Goal: Task Accomplishment & Management: Manage account settings

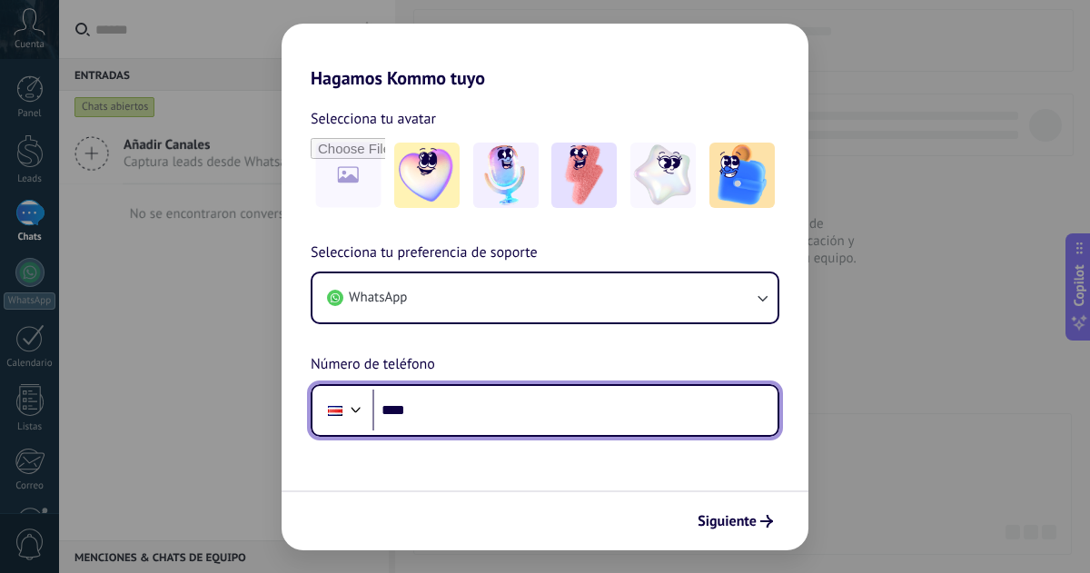
click at [460, 411] on input "****" at bounding box center [574, 411] width 405 height 42
type input "**********"
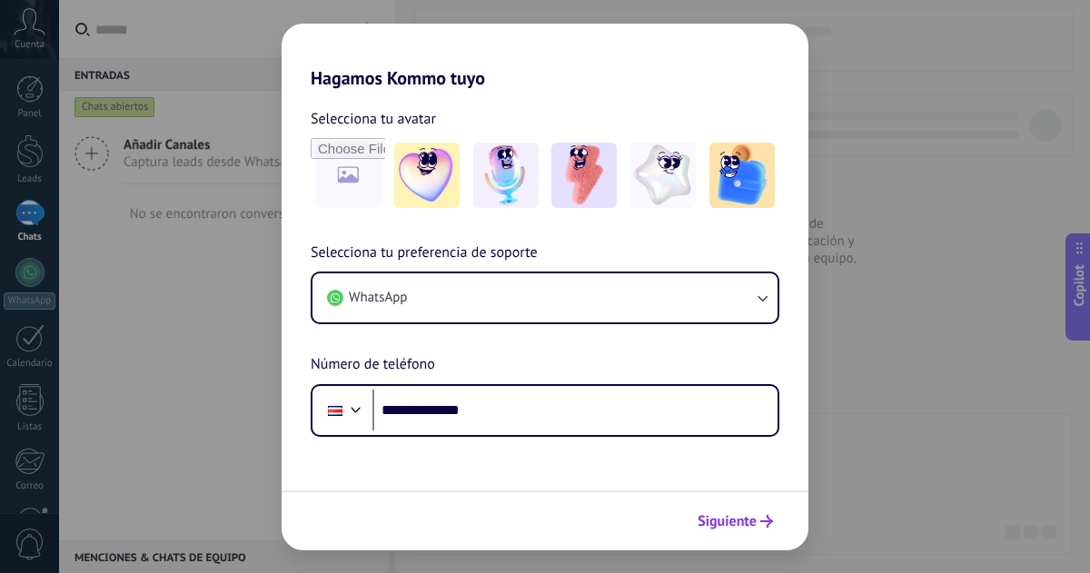
click at [736, 519] on span "Siguiente" at bounding box center [726, 521] width 59 height 13
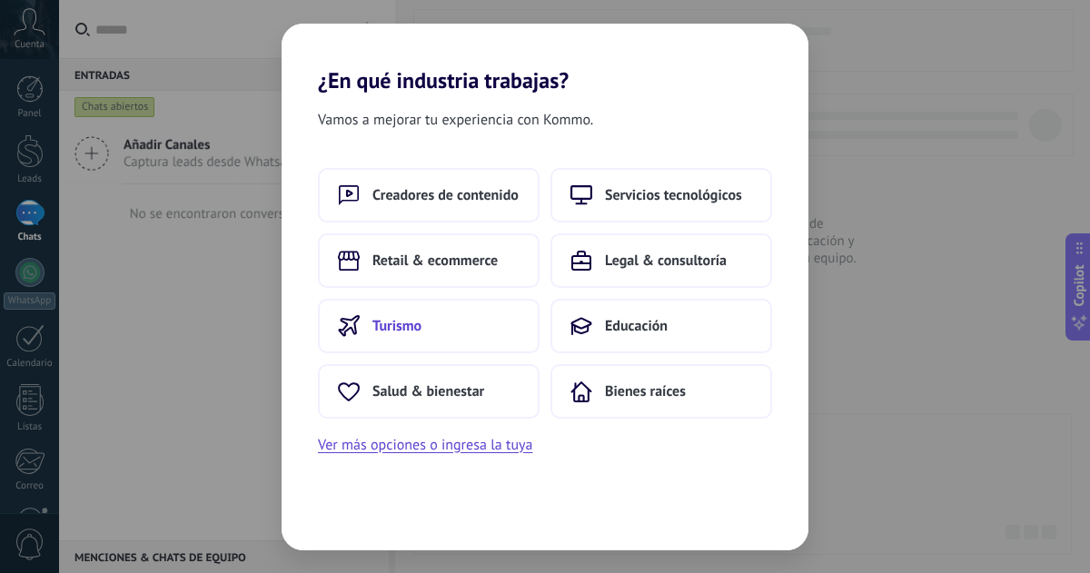
click at [405, 319] on span "Turismo" at bounding box center [396, 326] width 49 height 18
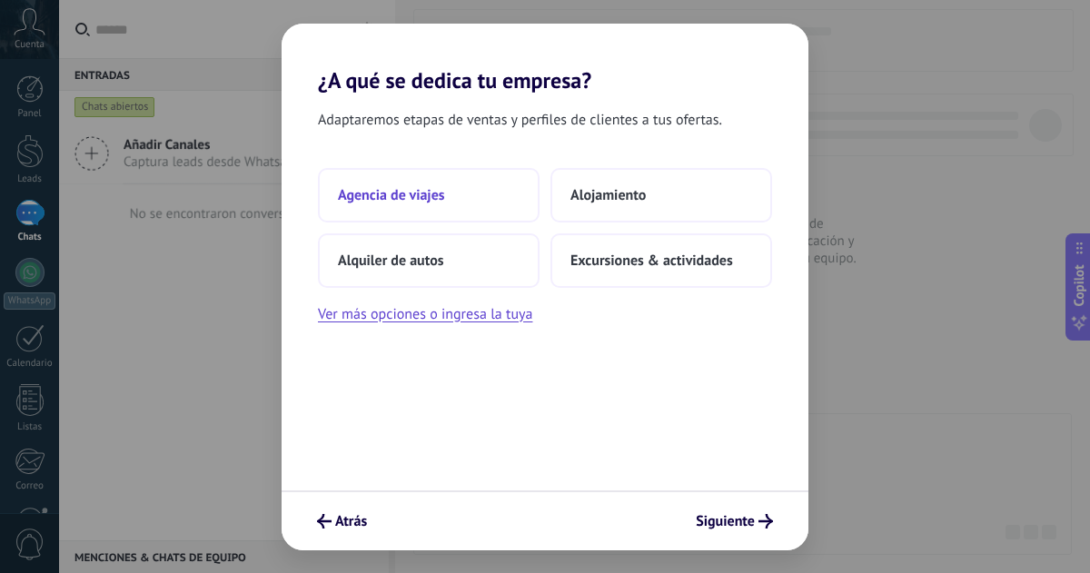
click at [449, 202] on button "Agencia de viajes" at bounding box center [429, 195] width 222 height 54
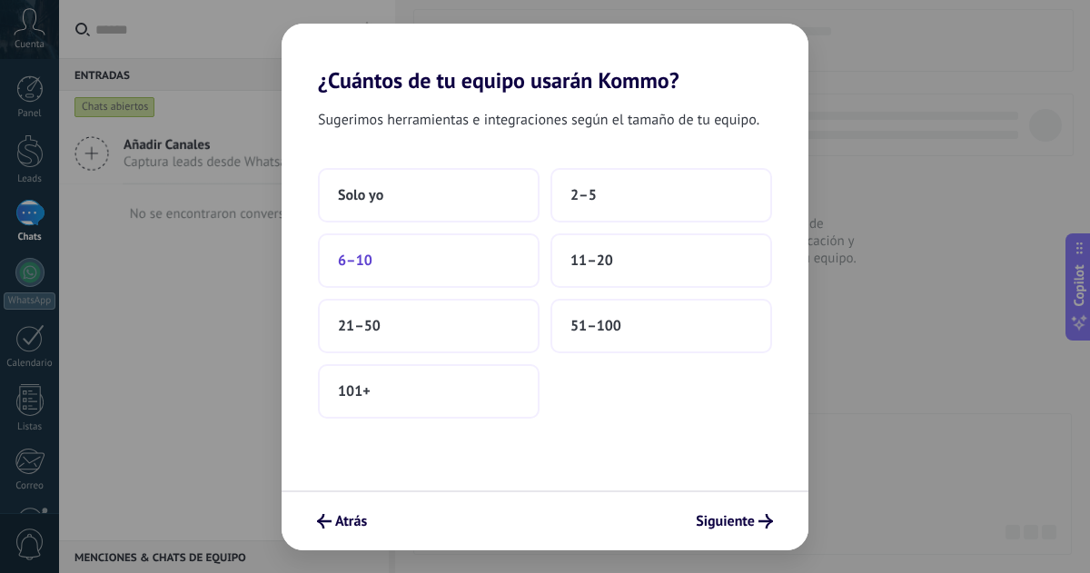
click at [432, 255] on button "6–10" at bounding box center [429, 260] width 222 height 54
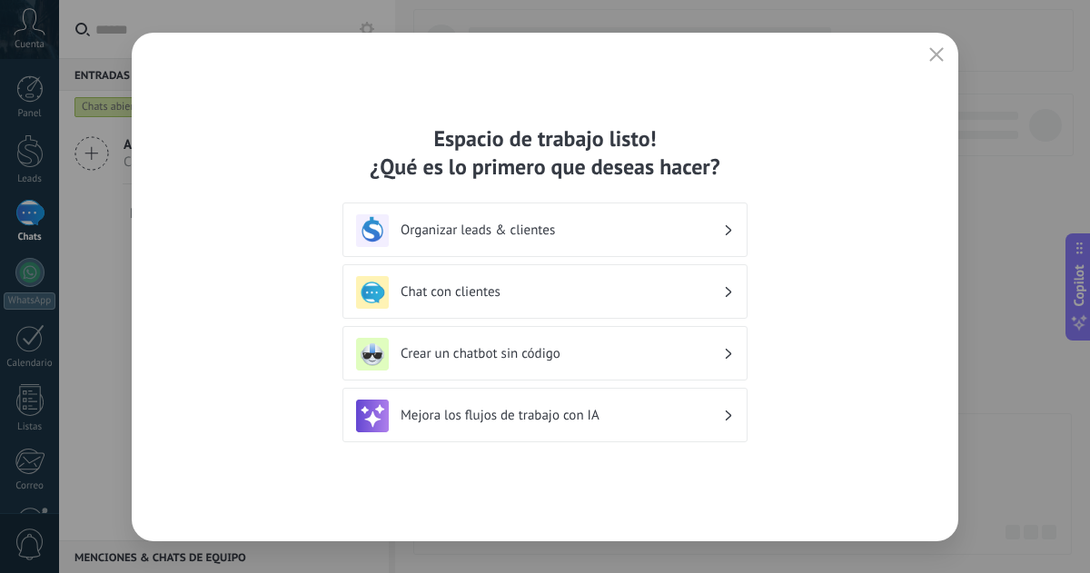
click at [574, 222] on h3 "Organizar leads & clientes" at bounding box center [561, 230] width 322 height 17
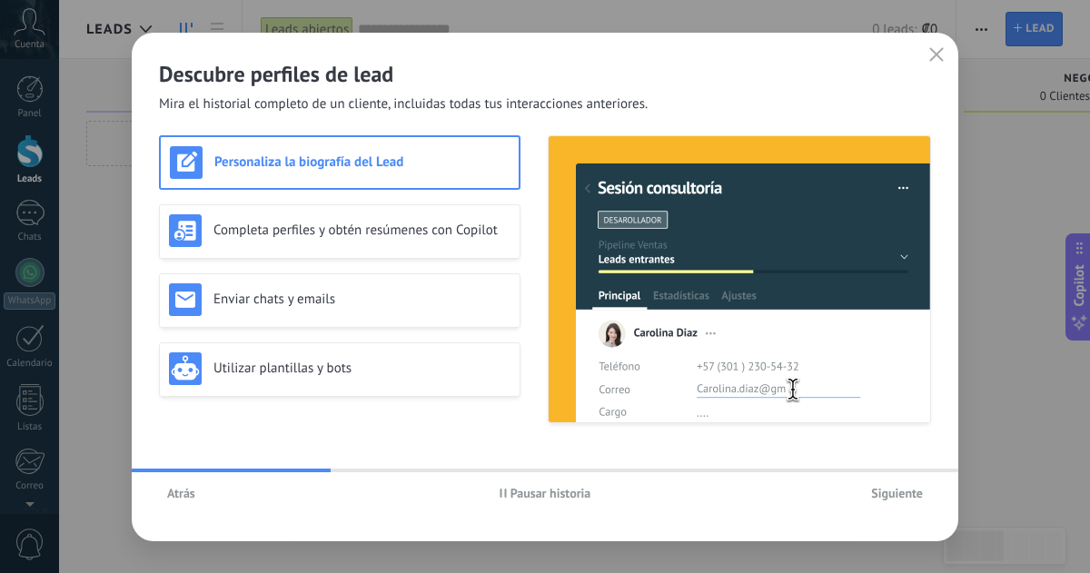
click at [901, 491] on span "Siguiente" at bounding box center [897, 493] width 52 height 13
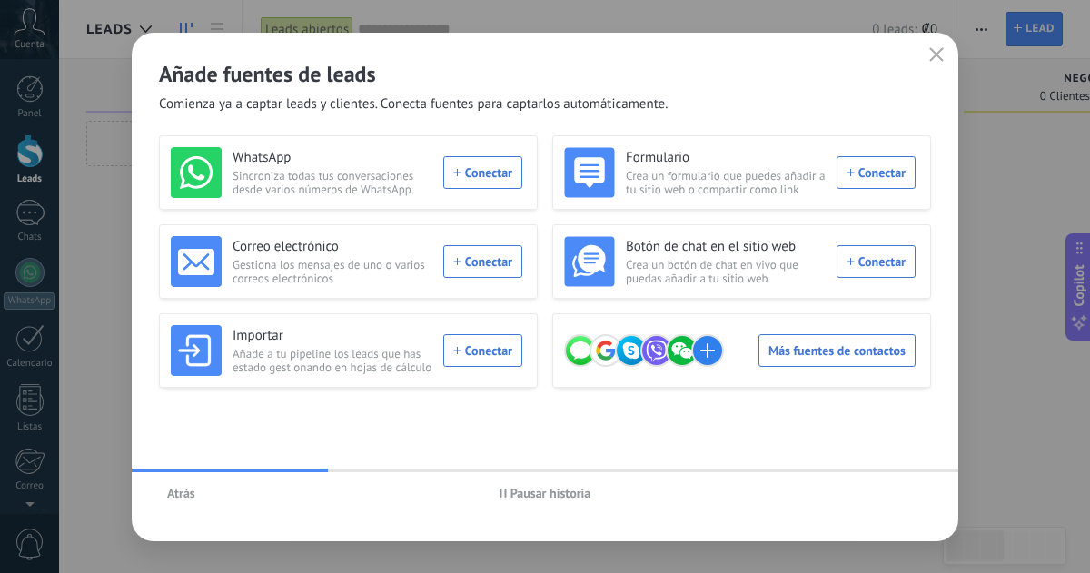
click at [494, 173] on div "WhatsApp Sincroniza todas tus conversaciones desde varios números de WhatsApp. …" at bounding box center [346, 172] width 351 height 51
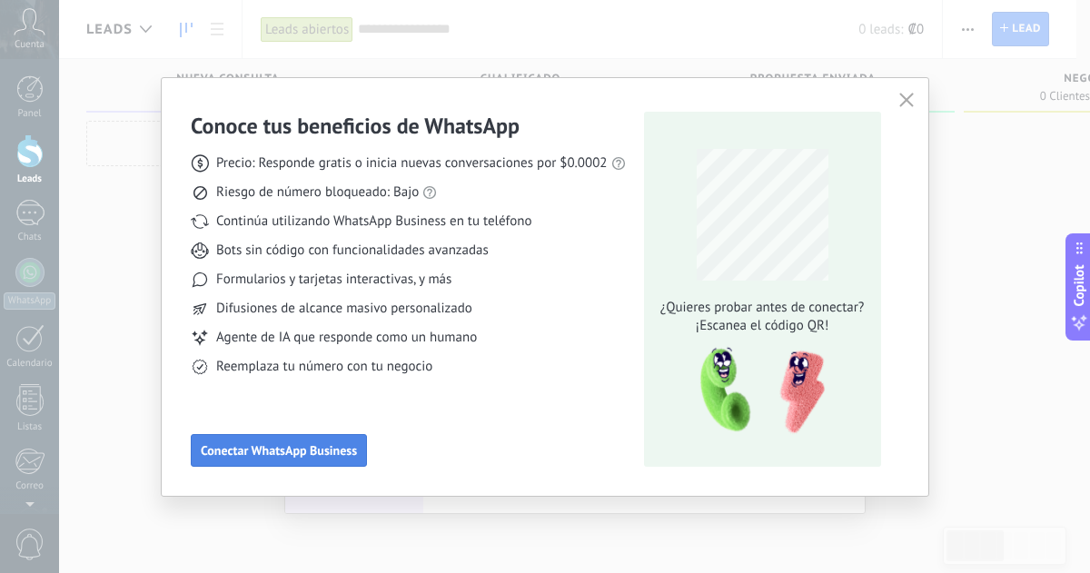
click at [289, 452] on span "Conectar WhatsApp Business" at bounding box center [279, 450] width 156 height 13
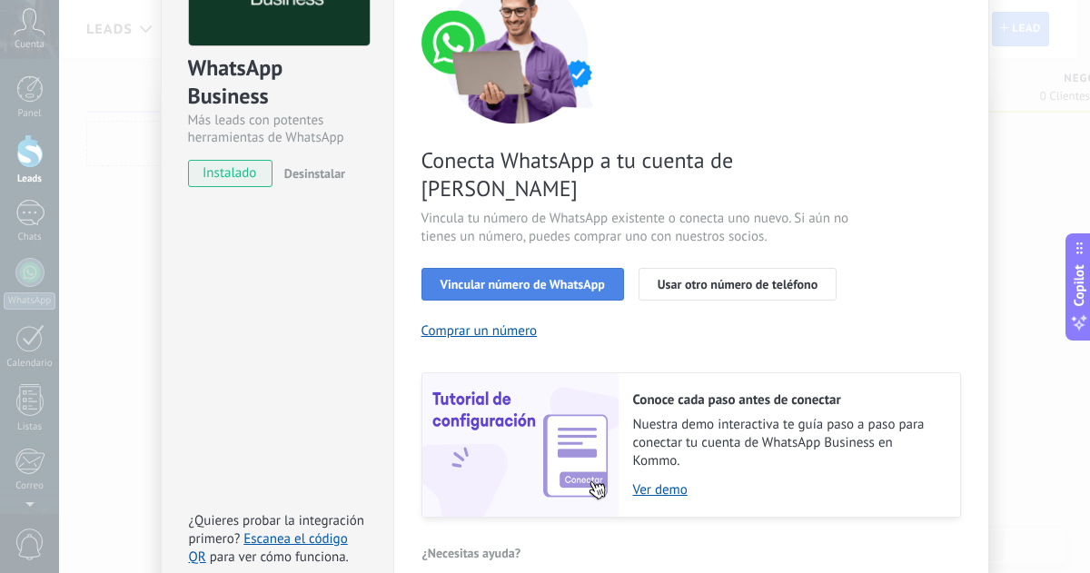
scroll to position [182, 0]
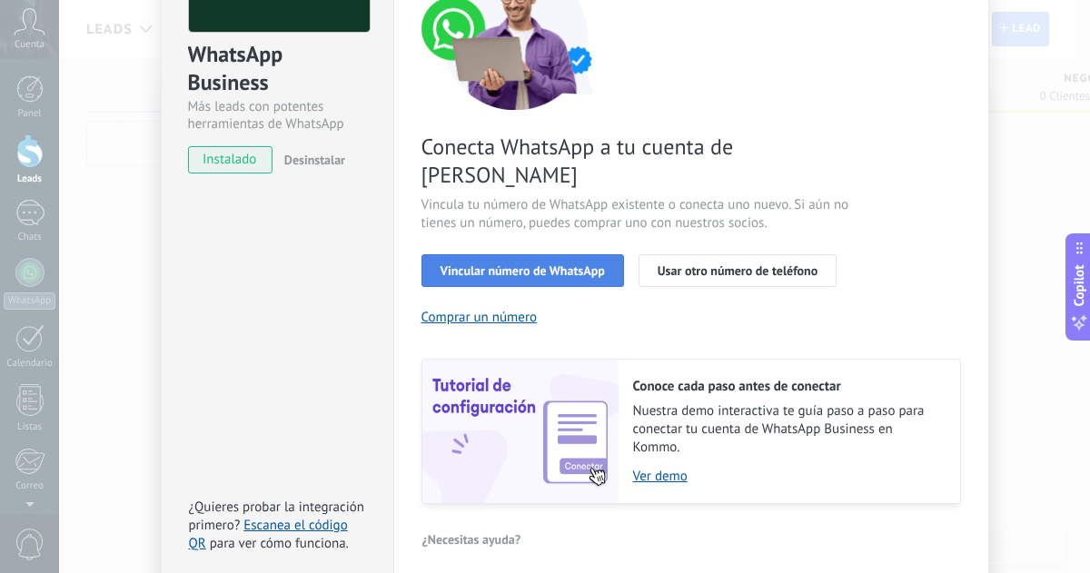
click at [511, 264] on span "Vincular número de WhatsApp" at bounding box center [522, 270] width 164 height 13
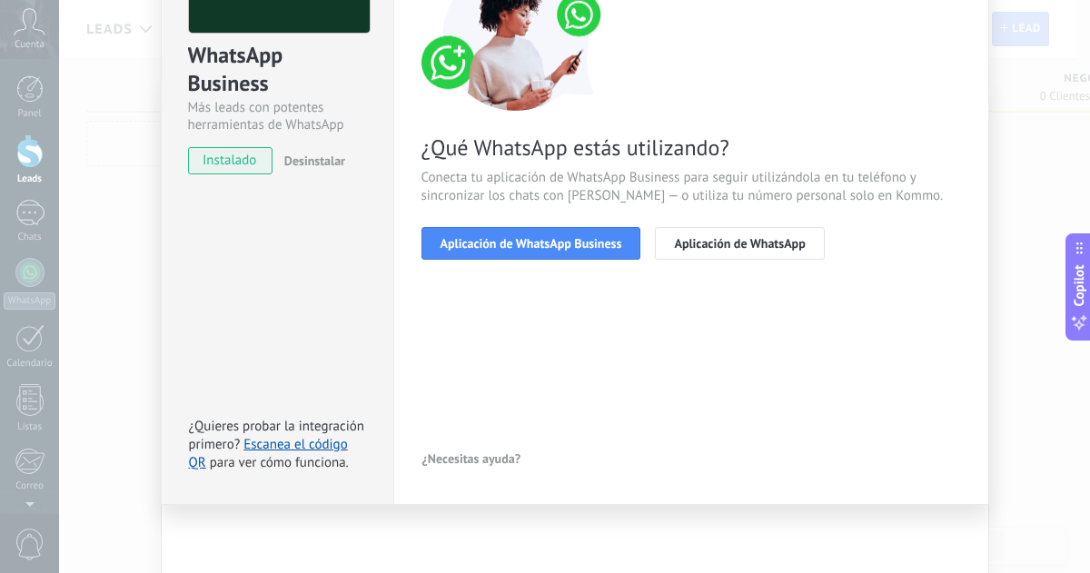
scroll to position [180, 0]
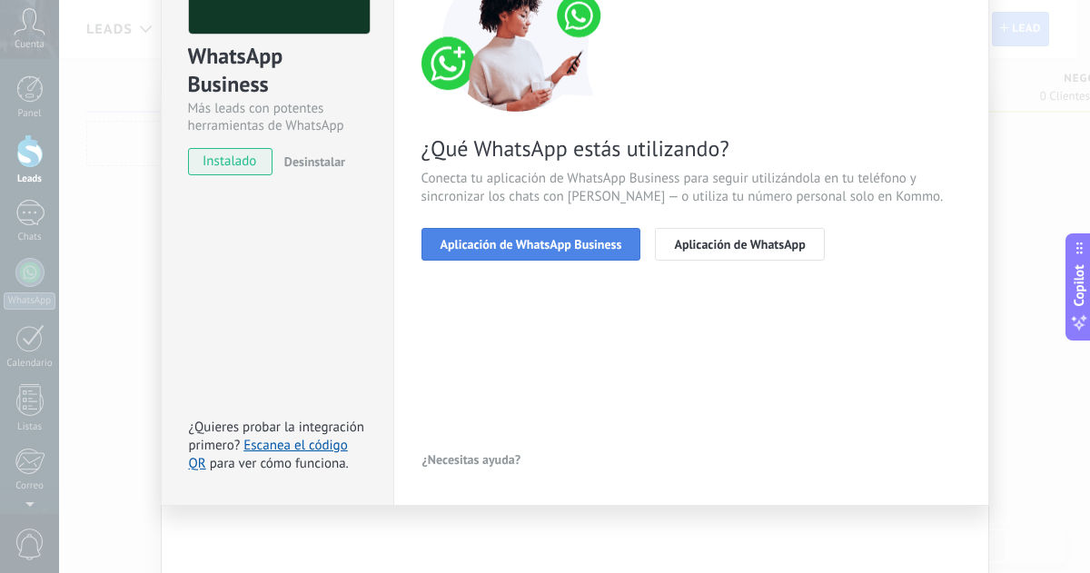
click at [543, 245] on span "Aplicación de WhatsApp Business" at bounding box center [531, 244] width 182 height 13
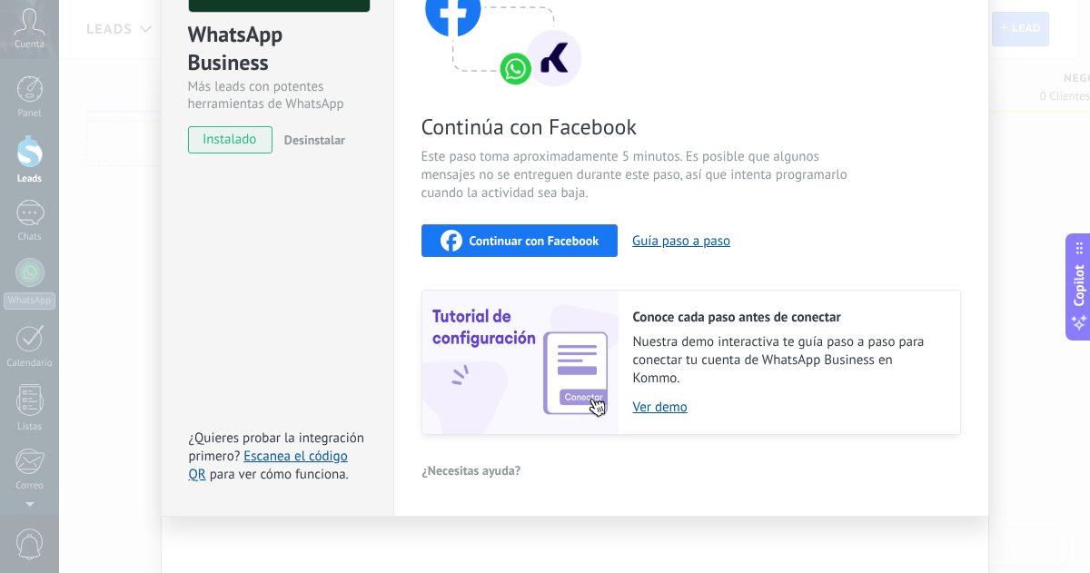
scroll to position [212, 0]
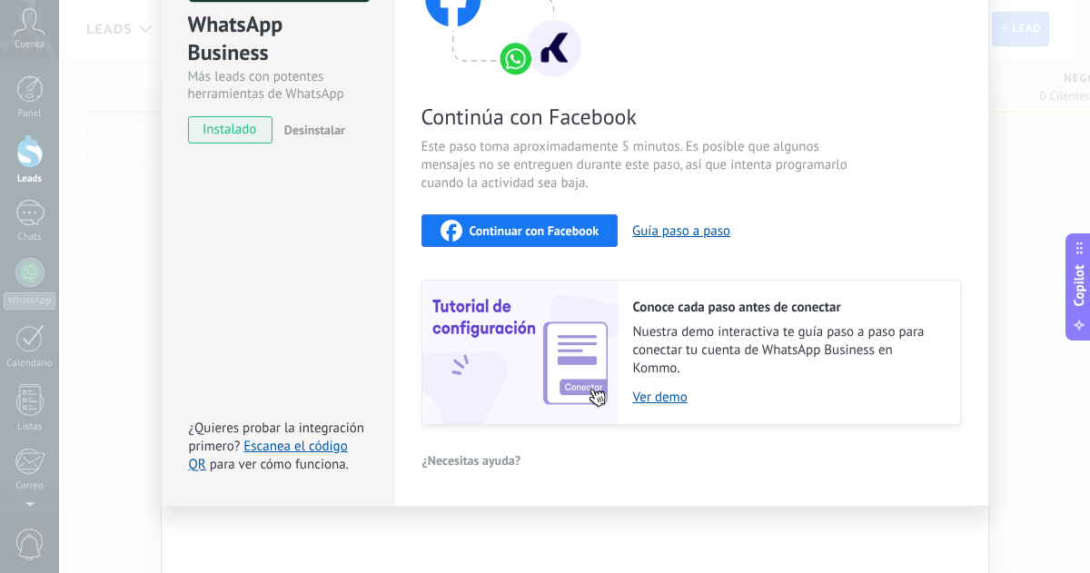
click at [510, 235] on span "Continuar con Facebook" at bounding box center [534, 230] width 130 height 13
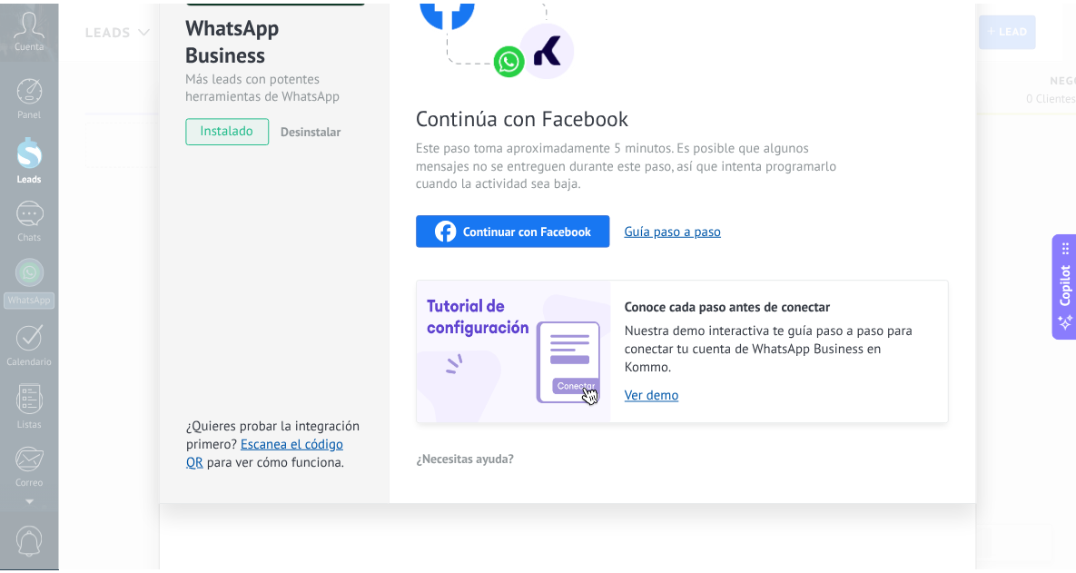
scroll to position [0, 0]
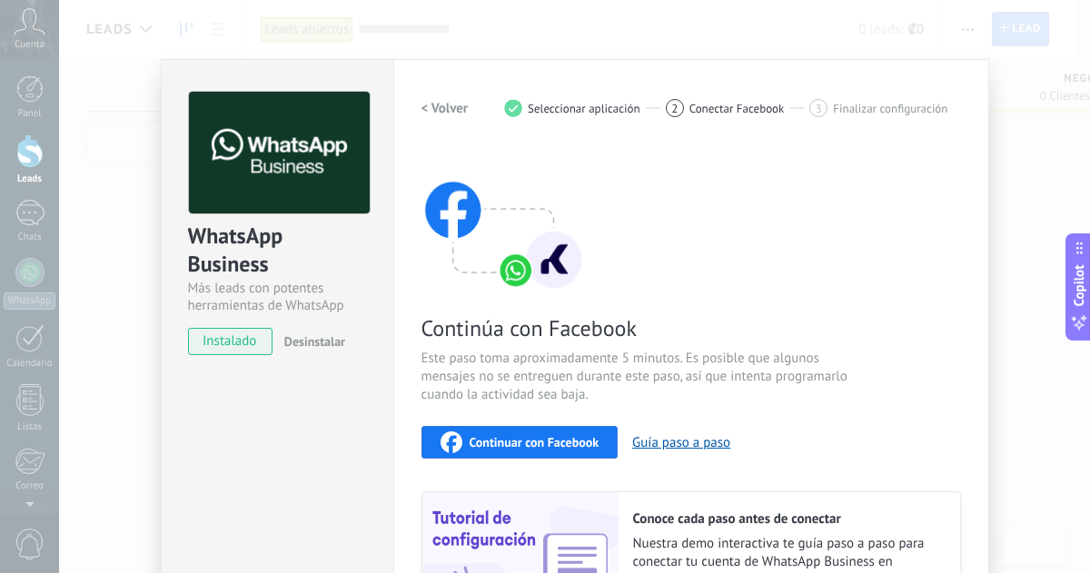
click at [112, 64] on div "WhatsApp Business Más leads con potentes herramientas de WhatsApp instalado Des…" at bounding box center [574, 286] width 1031 height 573
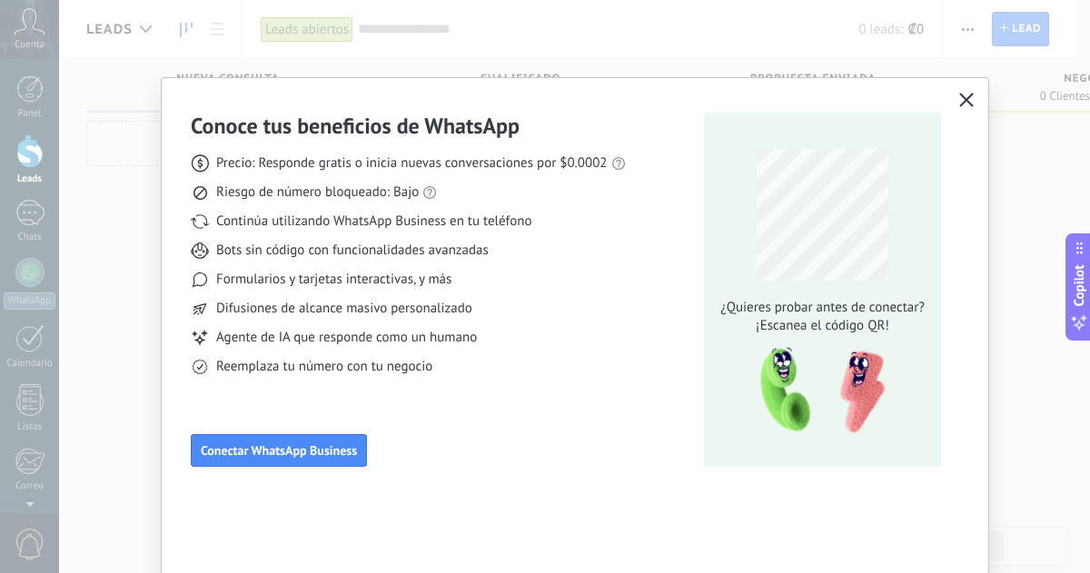
click at [954, 96] on button "button" at bounding box center [966, 100] width 24 height 25
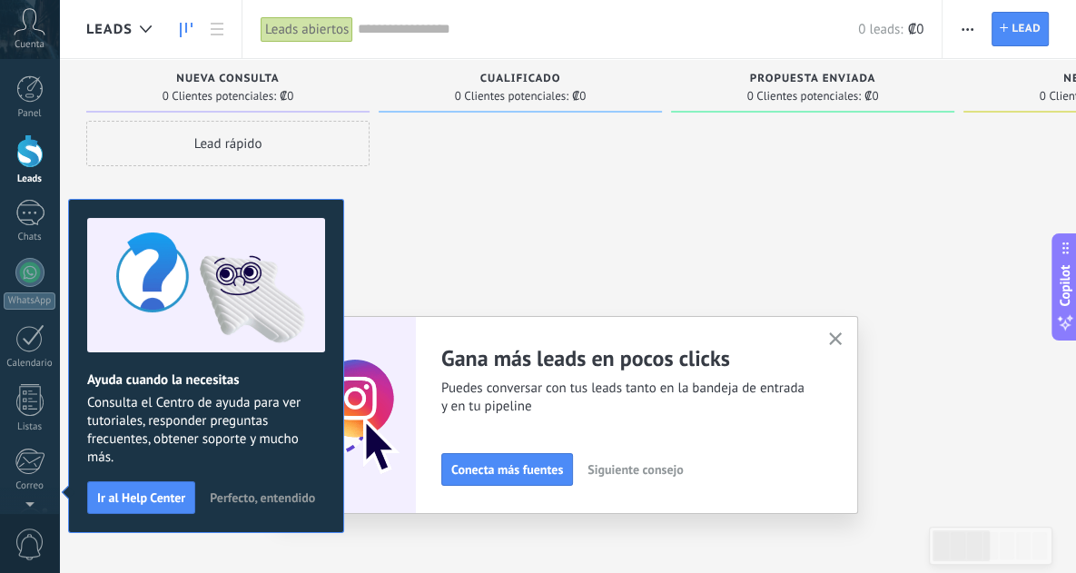
click at [262, 492] on span "Perfecto, entendido" at bounding box center [262, 497] width 105 height 13
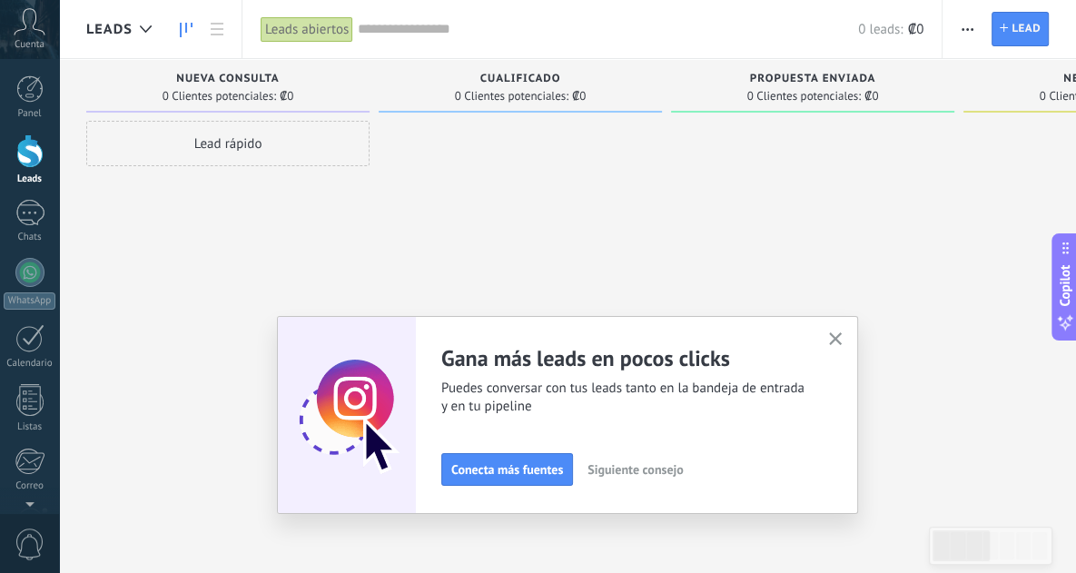
click at [652, 466] on span "Siguiente consejo" at bounding box center [635, 469] width 95 height 13
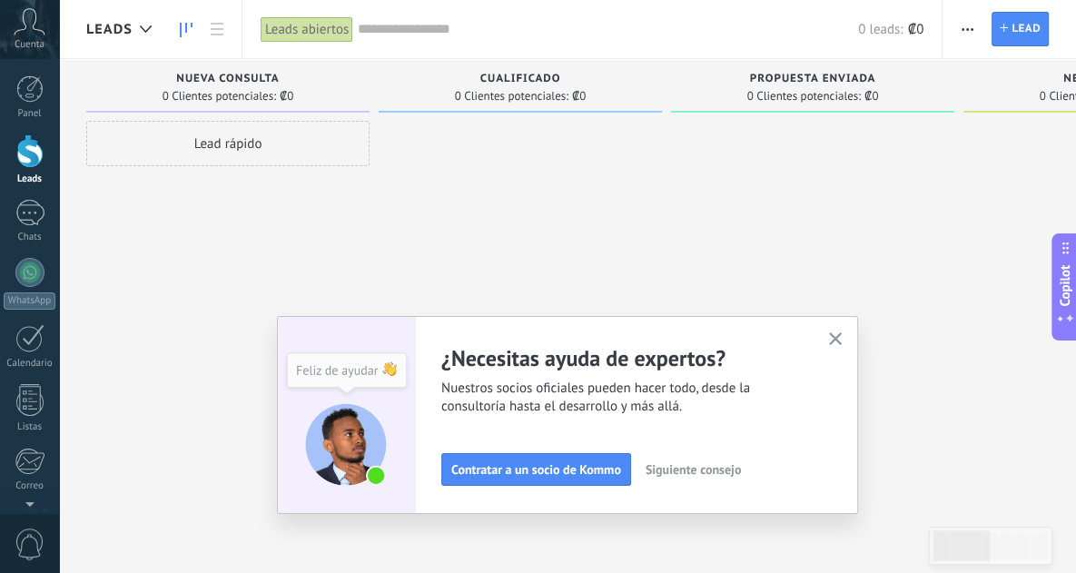
click at [667, 465] on span "Siguiente consejo" at bounding box center [693, 469] width 95 height 13
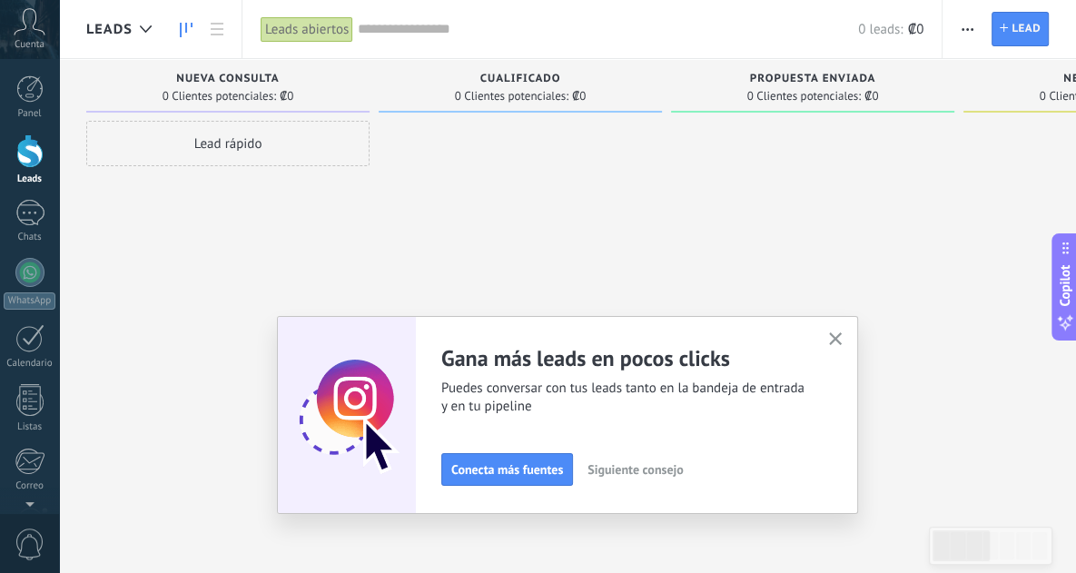
click at [649, 468] on span "Siguiente consejo" at bounding box center [635, 469] width 95 height 13
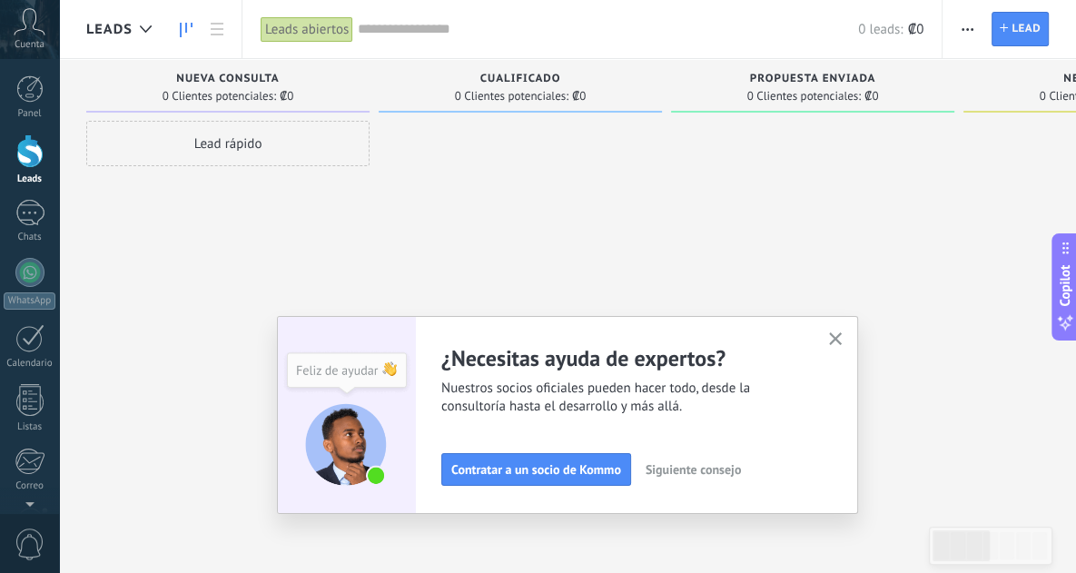
click at [674, 474] on span "Siguiente consejo" at bounding box center [693, 469] width 95 height 13
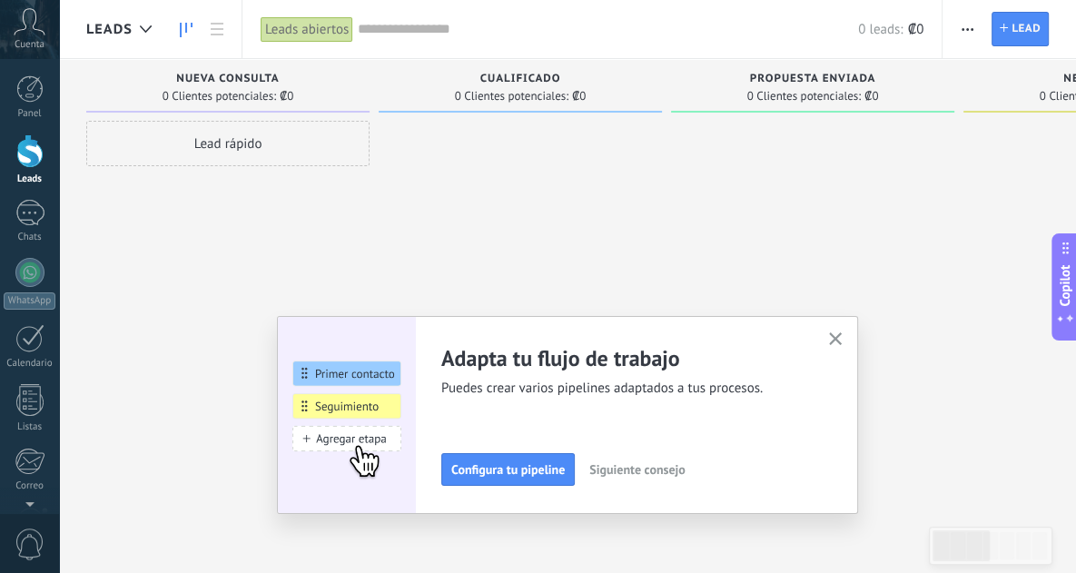
click at [838, 339] on icon "button" at bounding box center [836, 339] width 14 height 14
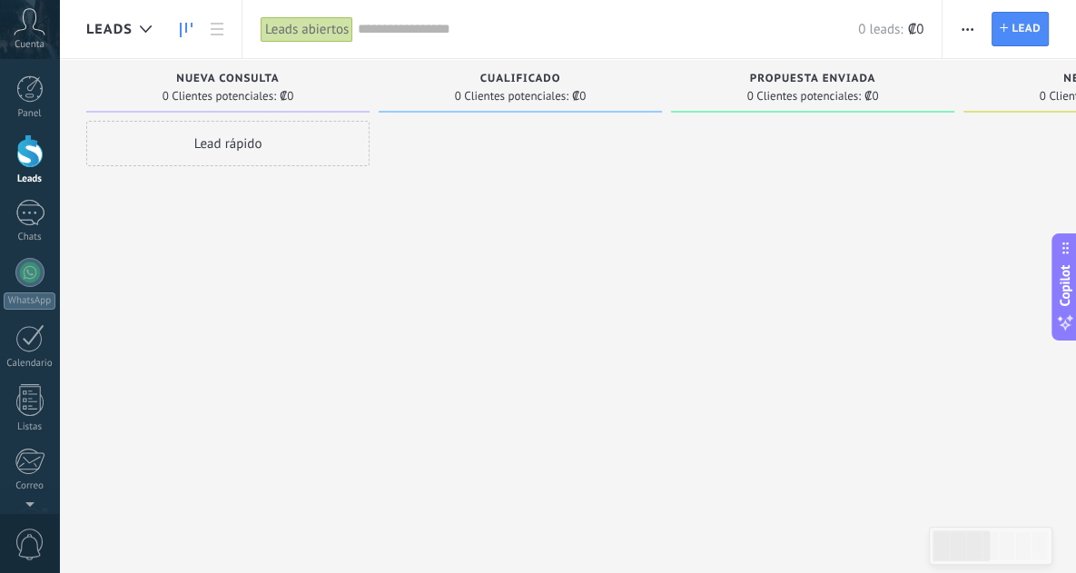
drag, startPoint x: 266, startPoint y: 146, endPoint x: 345, endPoint y: 153, distance: 79.3
click at [348, 150] on div "Lead rápido" at bounding box center [227, 143] width 283 height 45
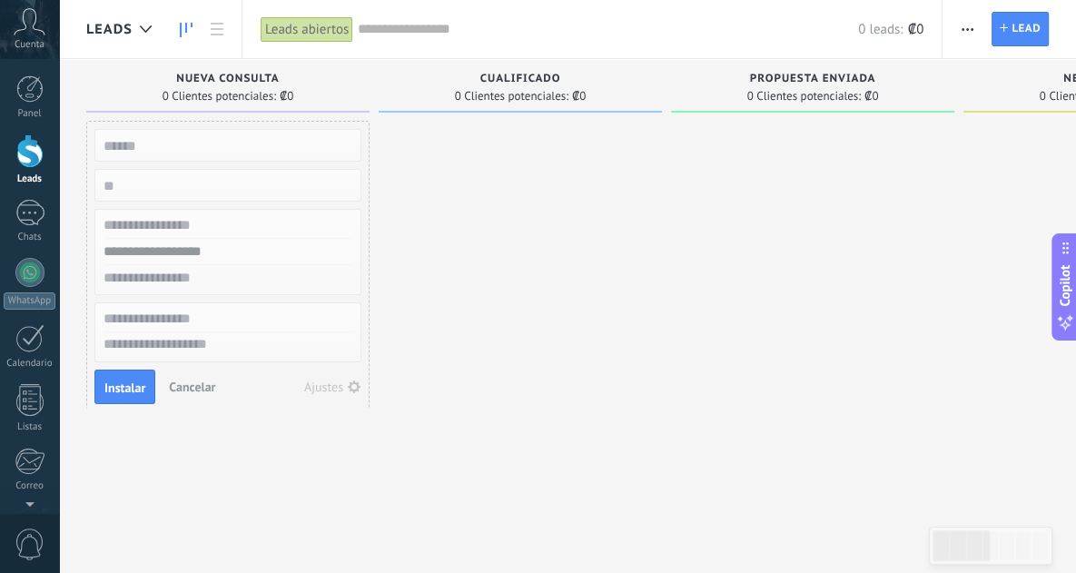
click at [291, 143] on input "text" at bounding box center [226, 145] width 265 height 25
click at [184, 384] on span "Cancelar" at bounding box center [192, 387] width 46 height 16
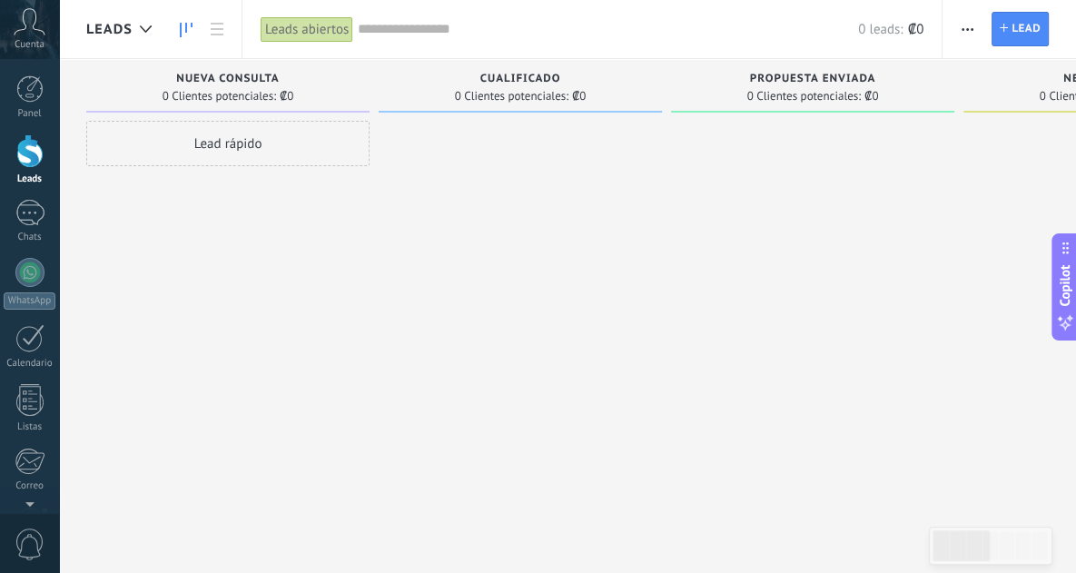
click at [254, 84] on span "Nueva consulta" at bounding box center [227, 79] width 103 height 13
click at [971, 28] on use "button" at bounding box center [968, 29] width 12 height 3
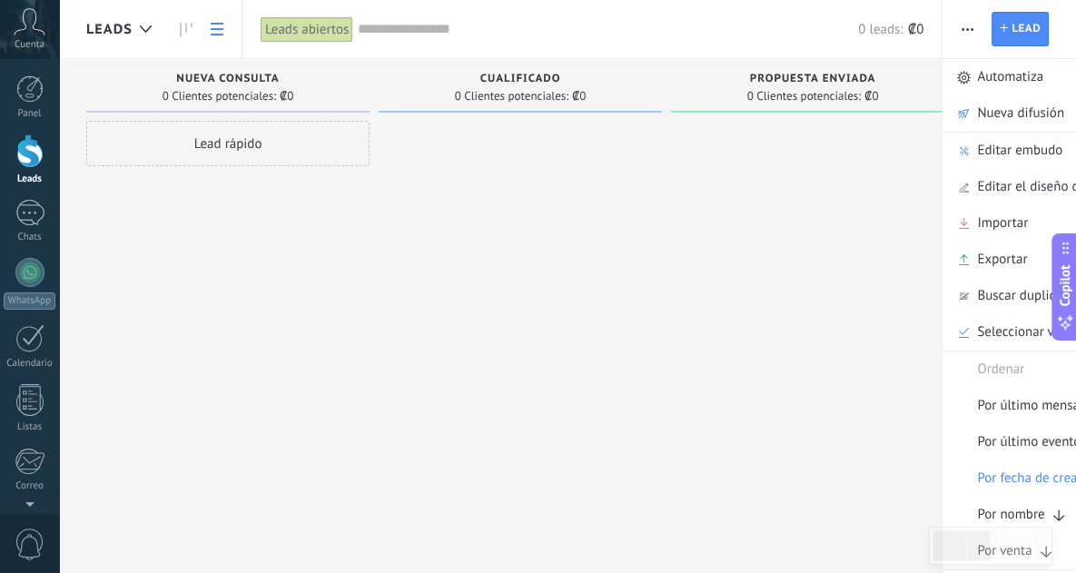
click at [212, 26] on icon at bounding box center [217, 29] width 13 height 13
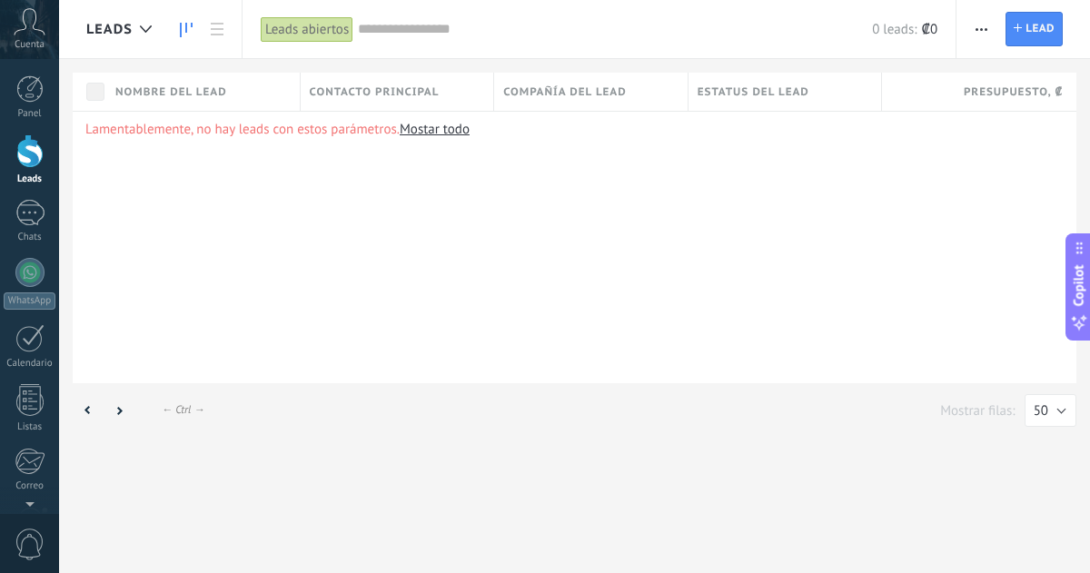
click at [186, 25] on use at bounding box center [186, 30] width 13 height 15
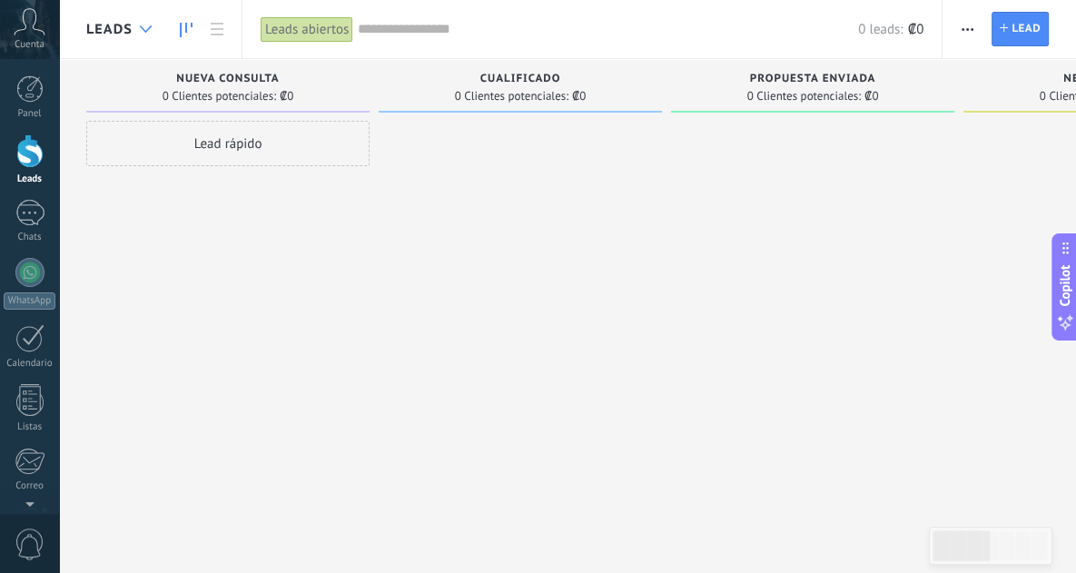
click at [151, 25] on use at bounding box center [146, 28] width 12 height 7
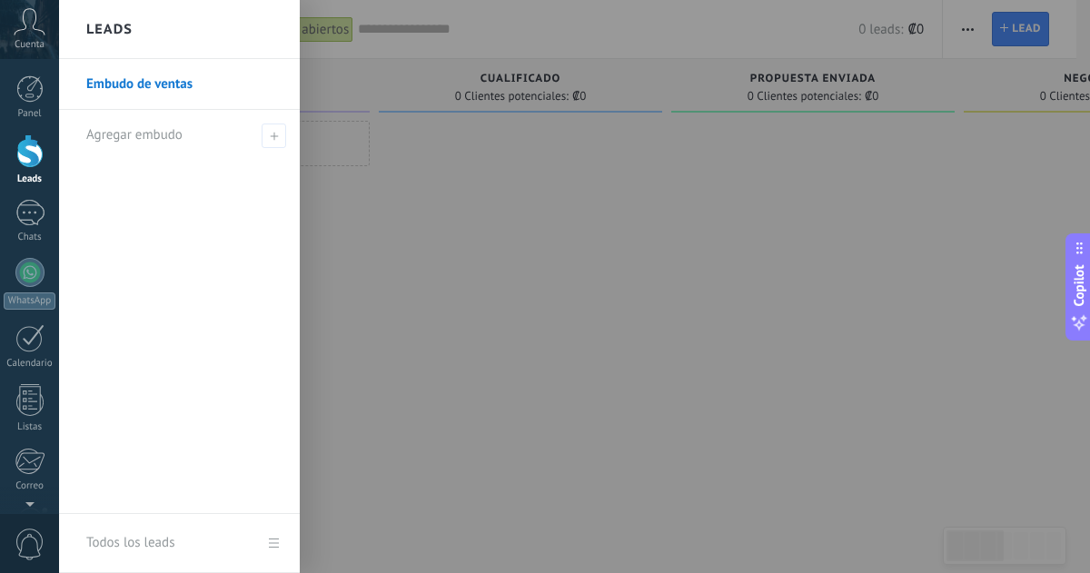
click at [463, 208] on div at bounding box center [604, 286] width 1090 height 573
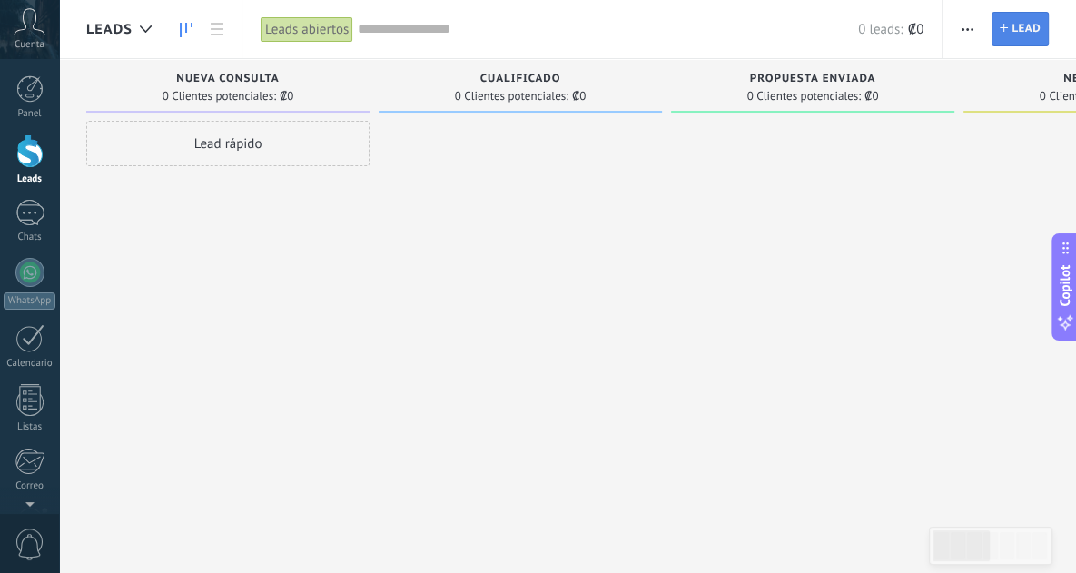
click at [1015, 32] on span "Lead" at bounding box center [1026, 29] width 29 height 33
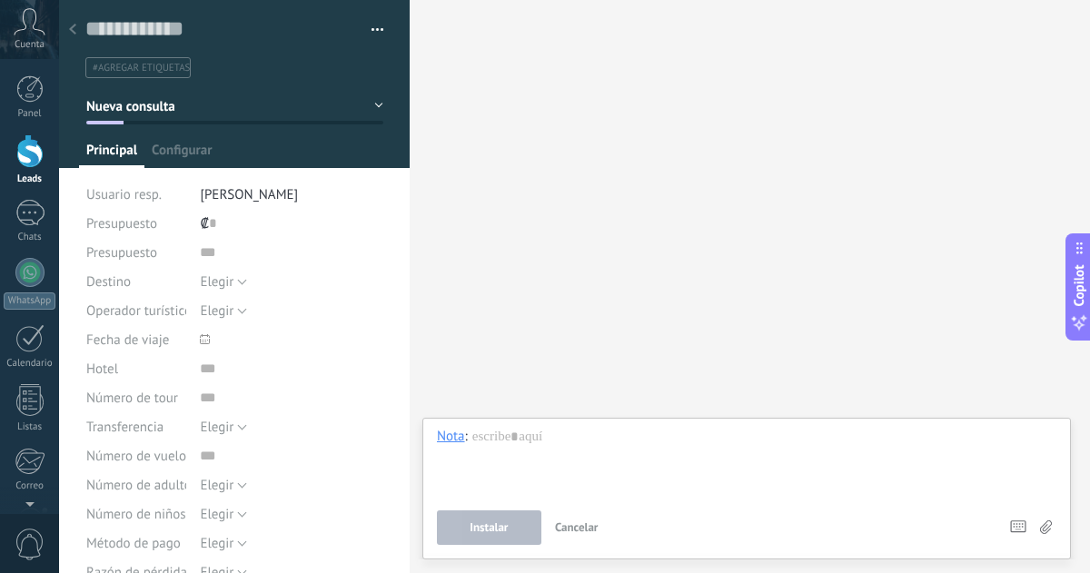
click at [573, 523] on span "Cancelar" at bounding box center [577, 526] width 44 height 15
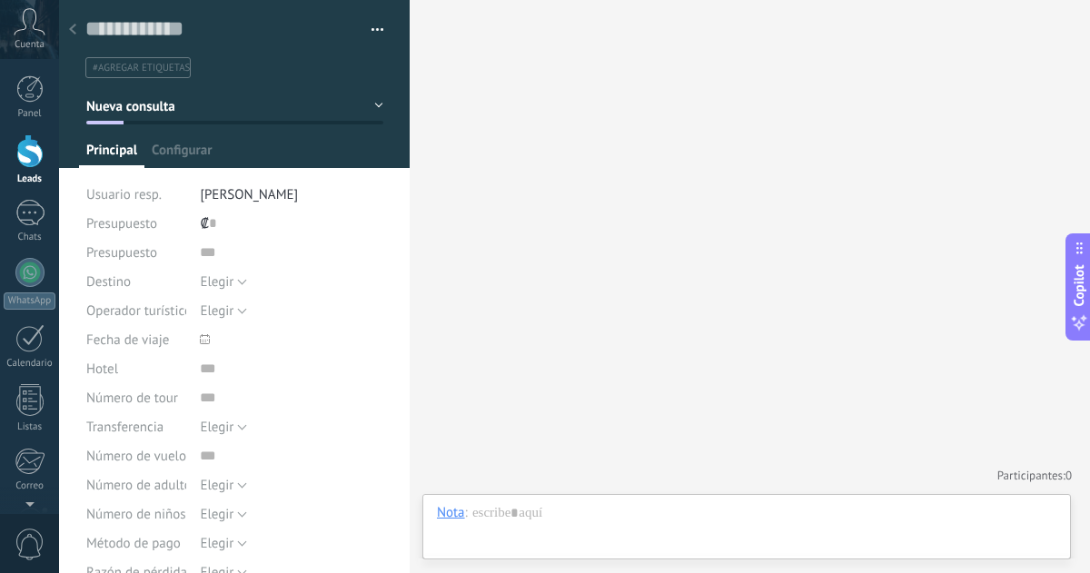
click at [220, 74] on ul "#agregar etiquetas" at bounding box center [231, 67] width 295 height 25
click at [359, 35] on button "button" at bounding box center [371, 29] width 26 height 27
click at [32, 271] on div at bounding box center [29, 272] width 29 height 29
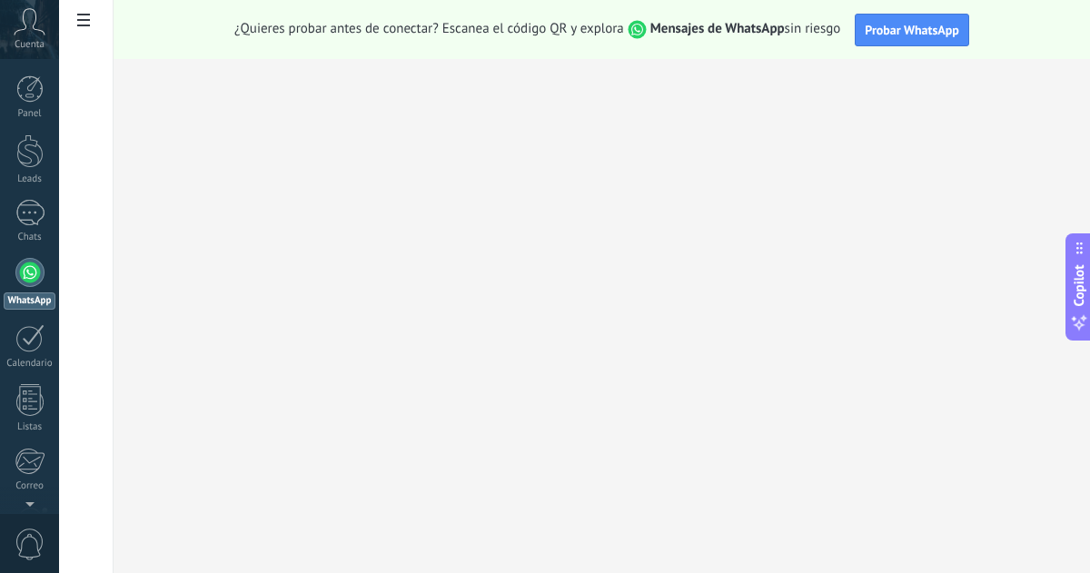
click at [31, 35] on div "Cuenta" at bounding box center [29, 29] width 59 height 59
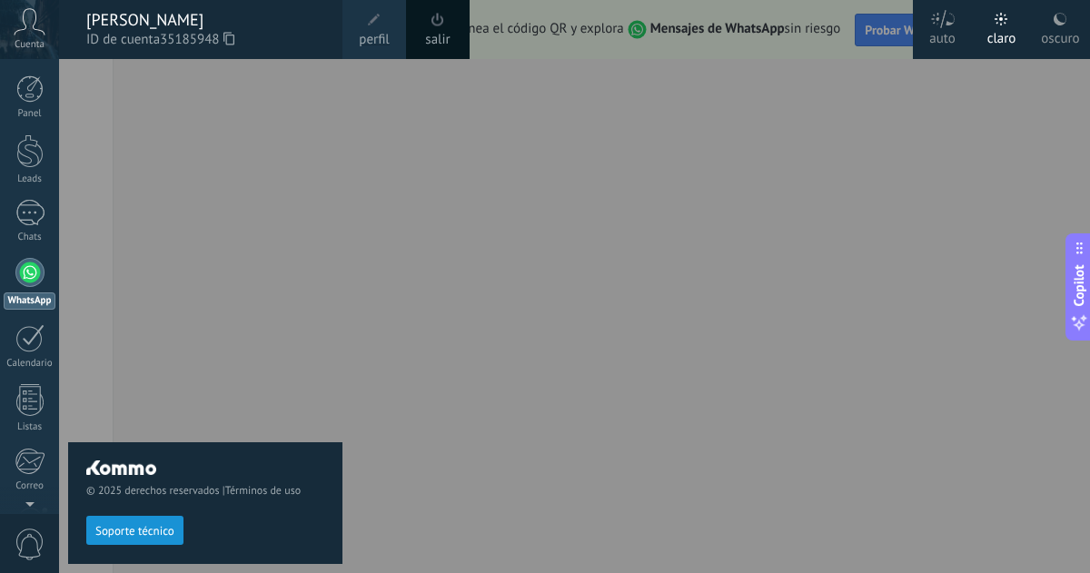
click at [941, 28] on div "auto" at bounding box center [942, 35] width 26 height 47
click at [368, 16] on span at bounding box center [374, 20] width 13 height 13
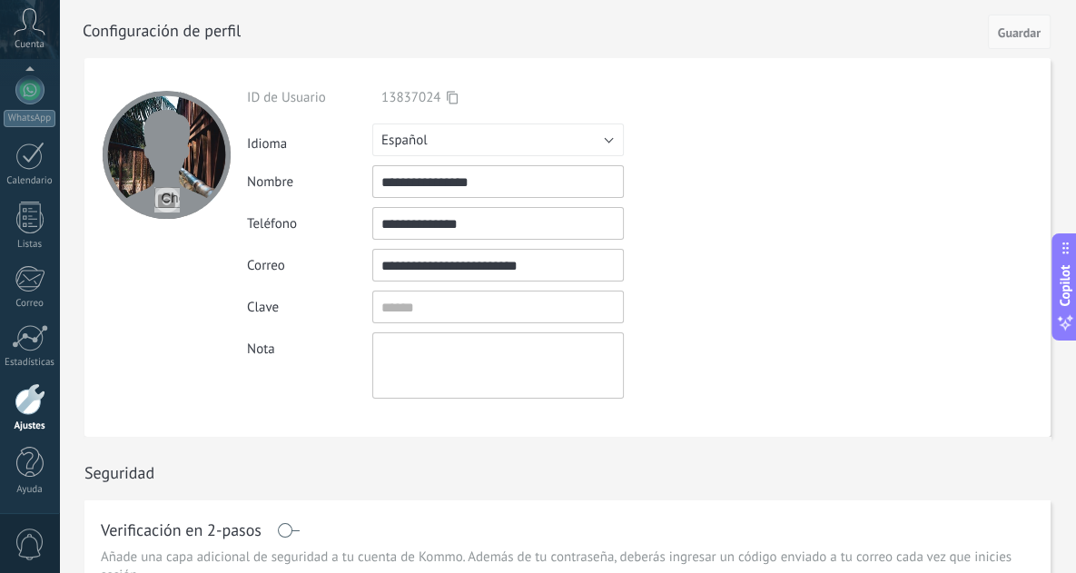
click at [1025, 21] on button "Guardar" at bounding box center [1019, 32] width 63 height 35
click at [1021, 28] on span "Guardar" at bounding box center [1019, 32] width 43 height 13
click at [1008, 37] on span "Guardar" at bounding box center [1019, 32] width 43 height 13
click at [1021, 26] on span "Guardar" at bounding box center [1019, 32] width 43 height 13
click at [35, 85] on div at bounding box center [29, 88] width 27 height 27
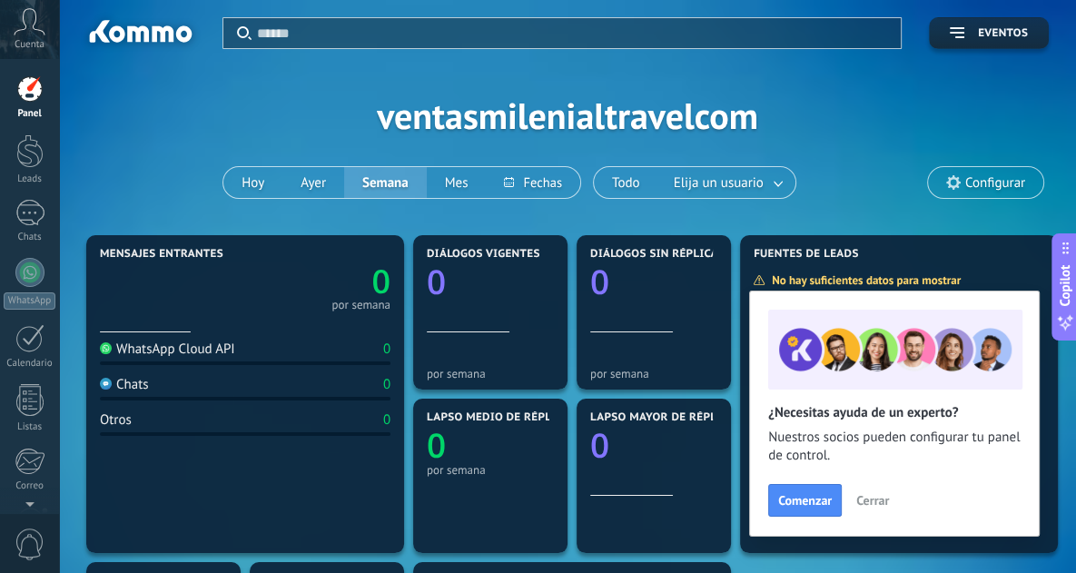
click at [44, 16] on icon at bounding box center [30, 21] width 32 height 27
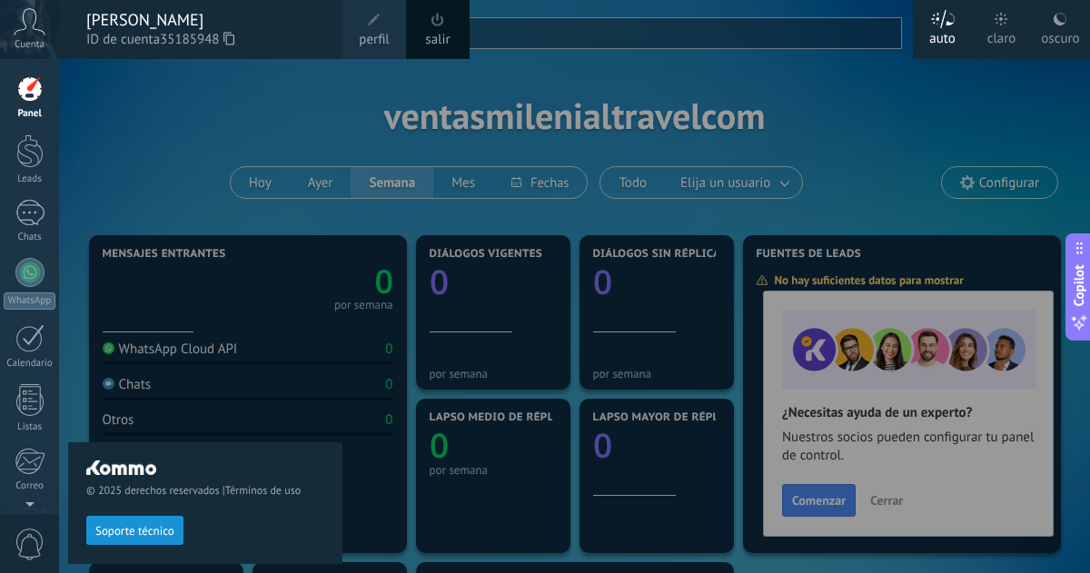
click at [370, 19] on span at bounding box center [374, 20] width 13 height 13
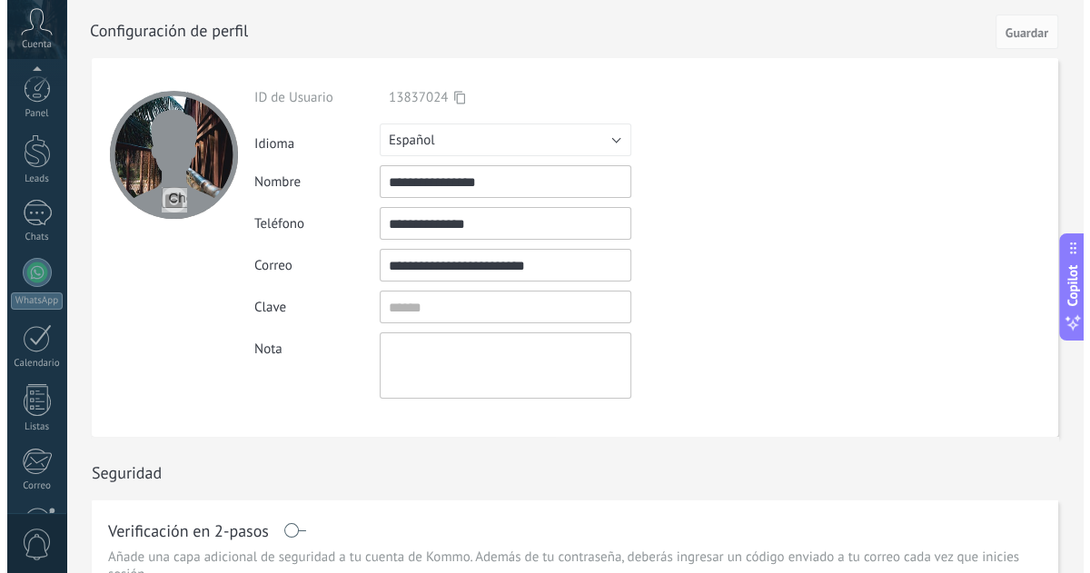
scroll to position [183, 0]
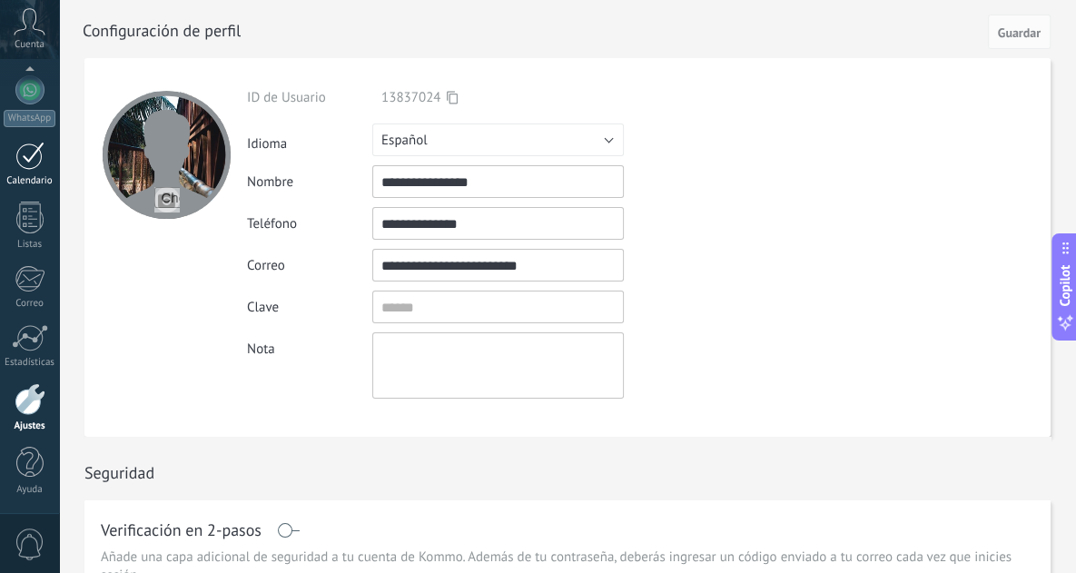
click at [31, 149] on div at bounding box center [29, 156] width 29 height 28
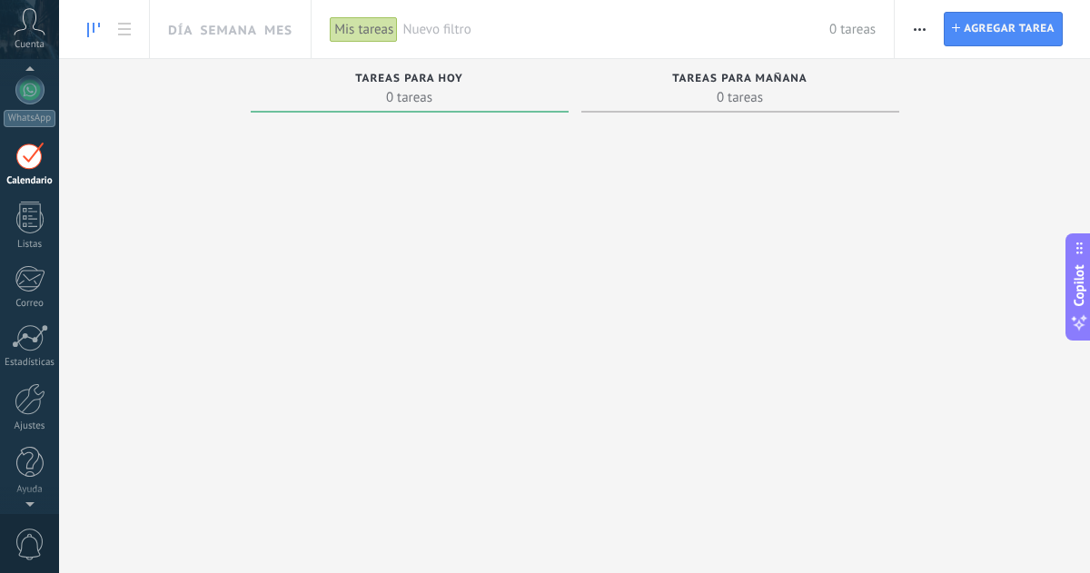
scroll to position [54, 0]
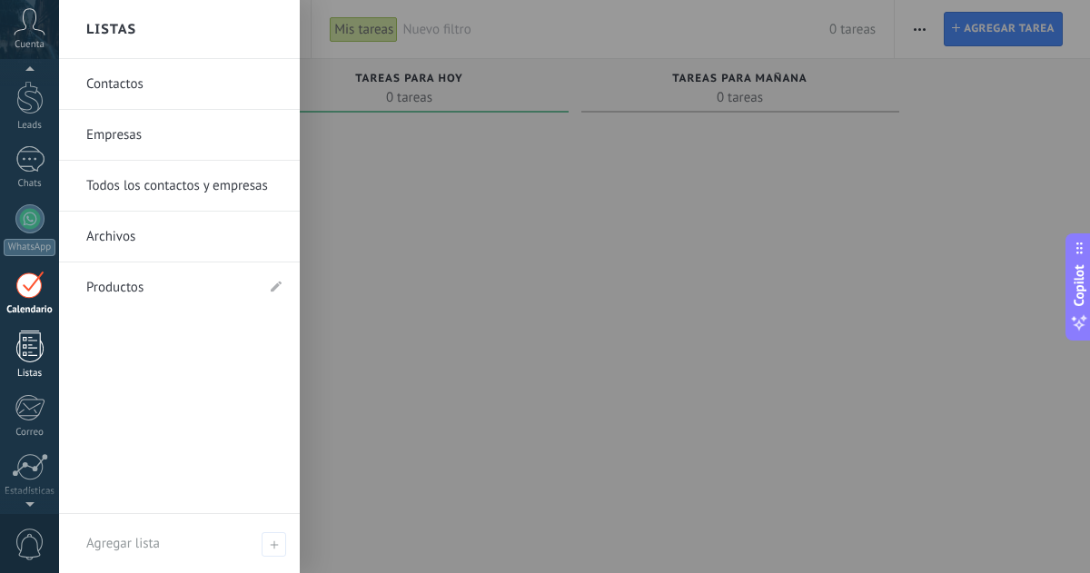
click at [25, 351] on div at bounding box center [29, 347] width 27 height 32
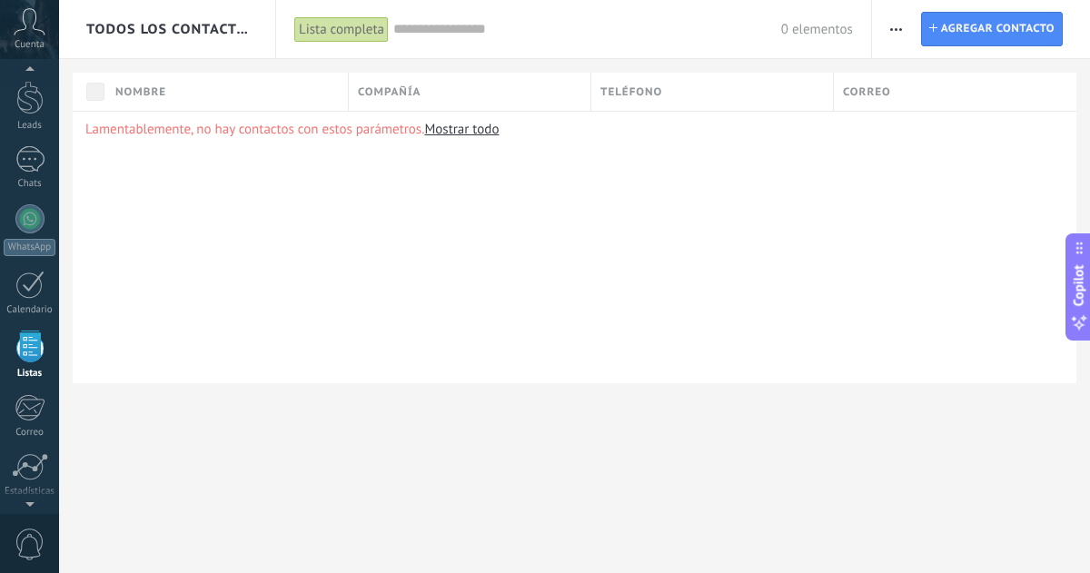
scroll to position [114, 0]
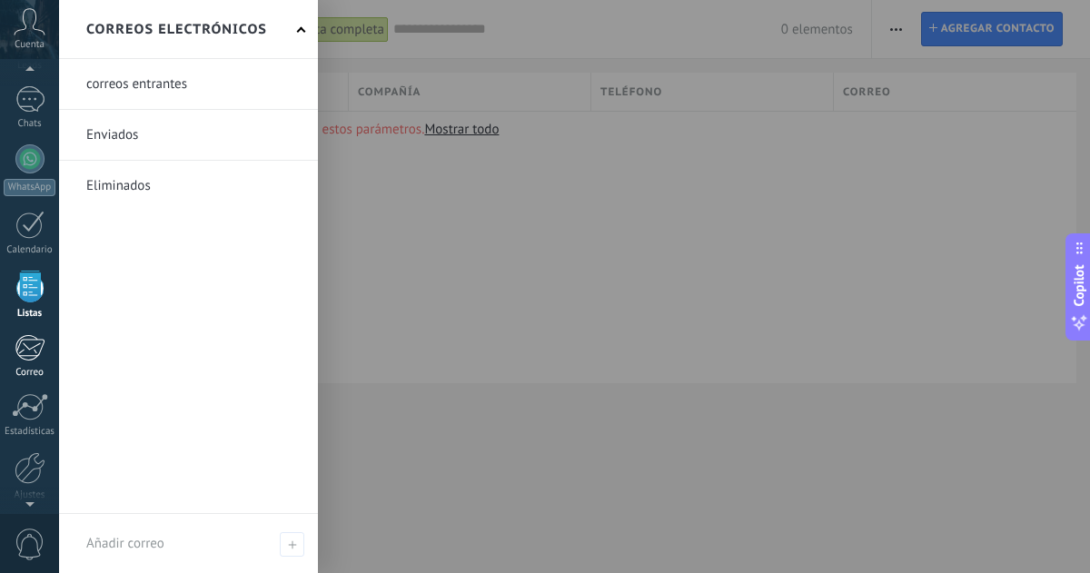
click at [27, 344] on div at bounding box center [30, 347] width 30 height 27
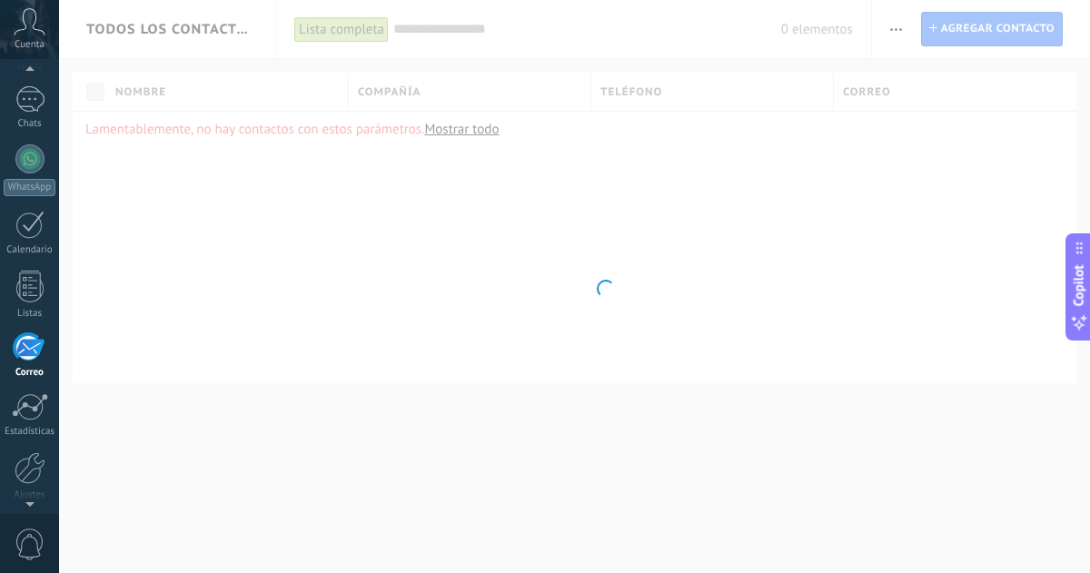
scroll to position [177, 0]
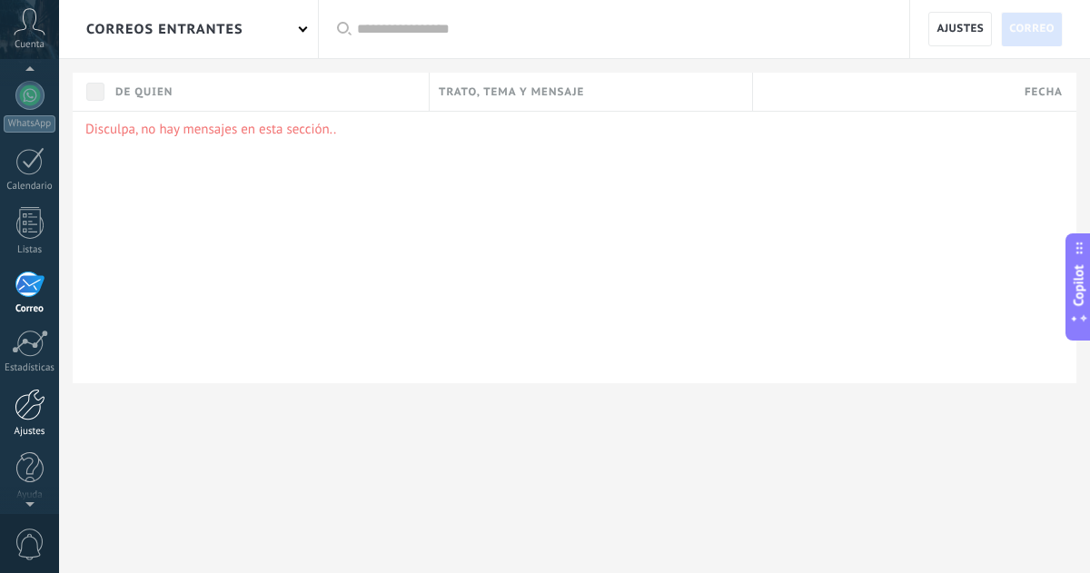
click at [33, 402] on div at bounding box center [30, 405] width 31 height 32
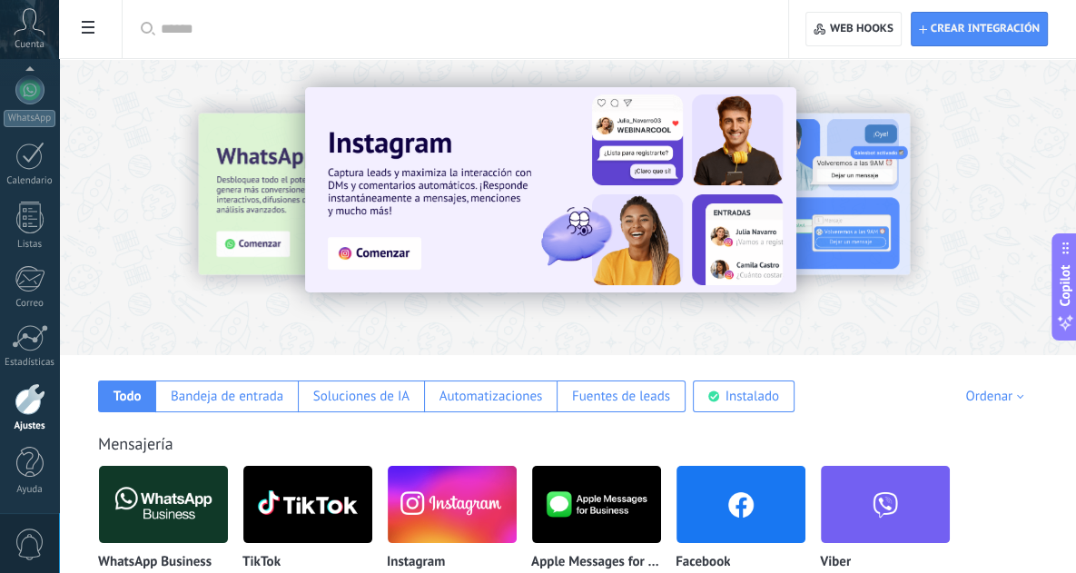
click at [31, 408] on div at bounding box center [30, 399] width 31 height 32
click at [32, 392] on div at bounding box center [30, 399] width 31 height 32
click at [213, 385] on div "Bandeja de entrada" at bounding box center [226, 396] width 143 height 32
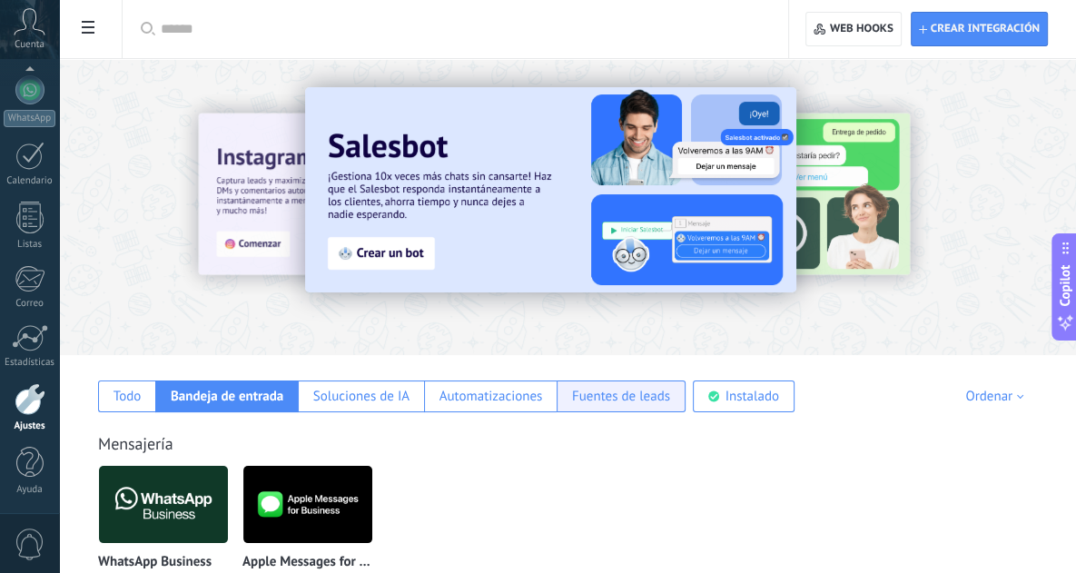
click at [612, 384] on div "Fuentes de leads" at bounding box center [621, 396] width 129 height 32
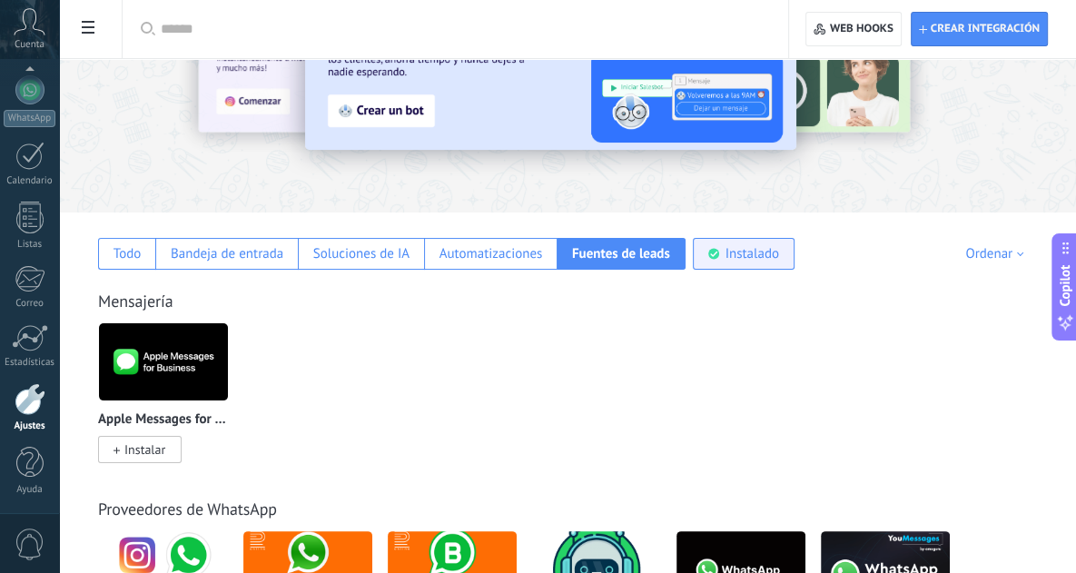
scroll to position [182, 0]
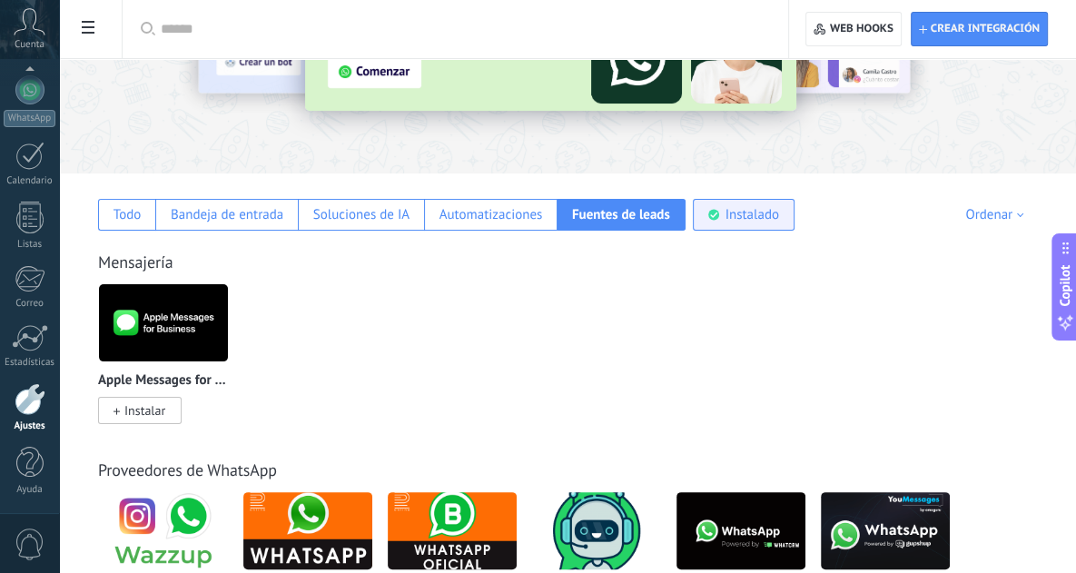
click at [741, 213] on div "Instalado" at bounding box center [753, 214] width 54 height 17
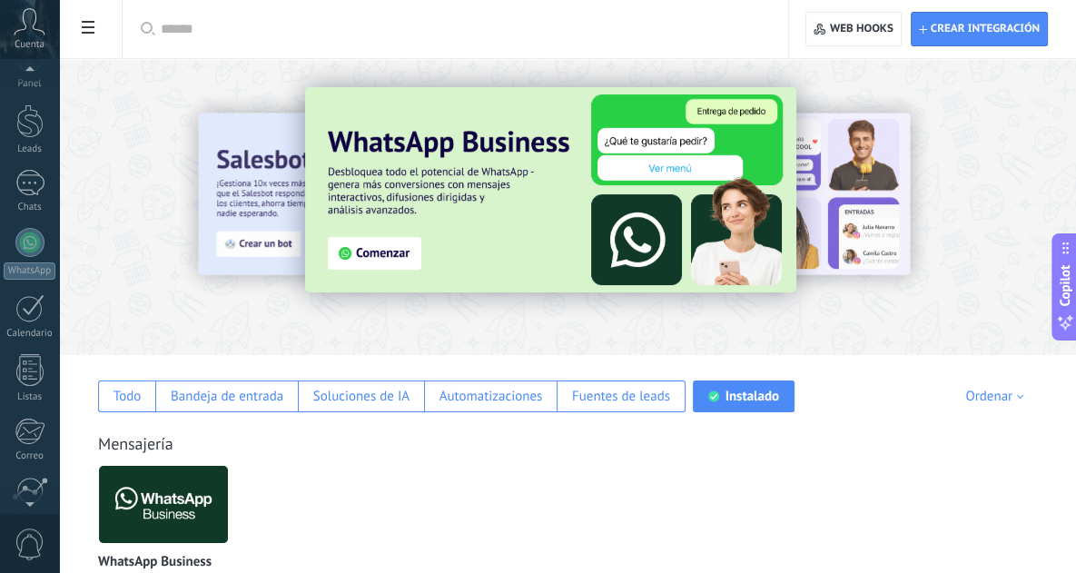
scroll to position [0, 0]
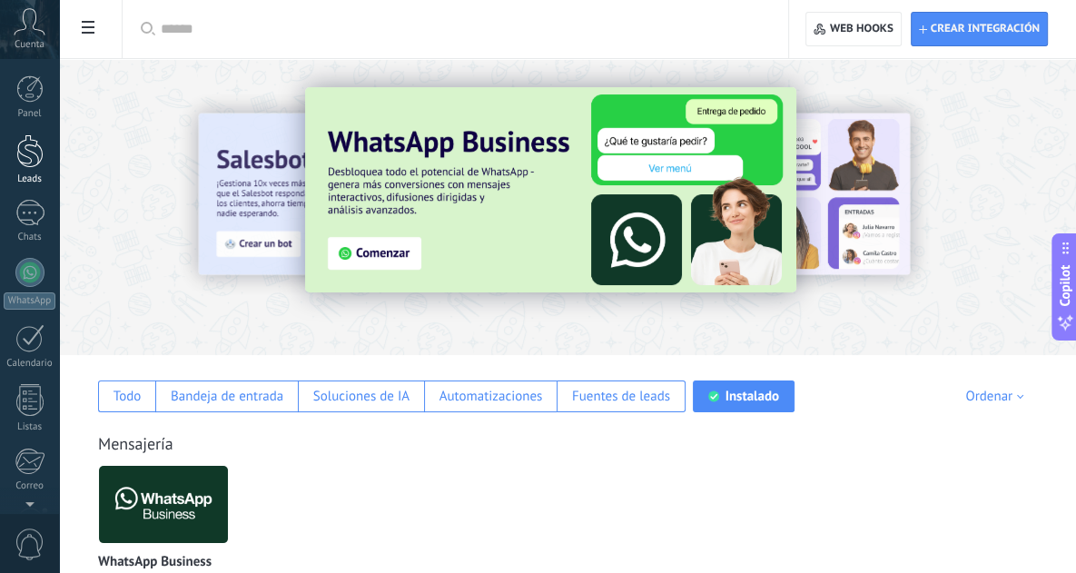
click at [27, 143] on div at bounding box center [29, 151] width 27 height 34
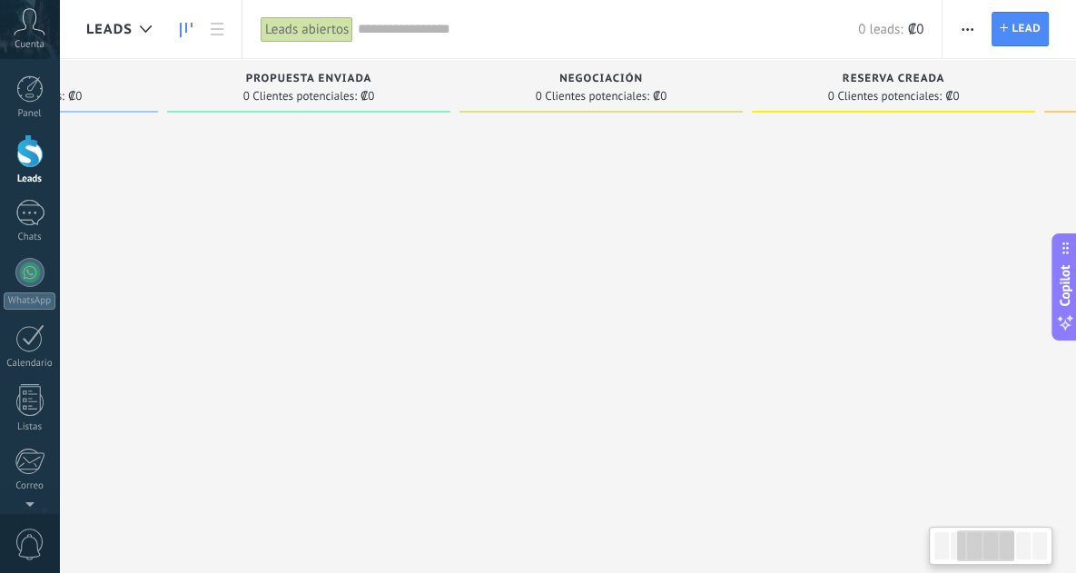
drag, startPoint x: 693, startPoint y: 84, endPoint x: 157, endPoint y: 94, distance: 535.9
click at [167, 92] on div "Propuesta enviada 0 Clientes potenciales: ₡0" at bounding box center [308, 86] width 283 height 54
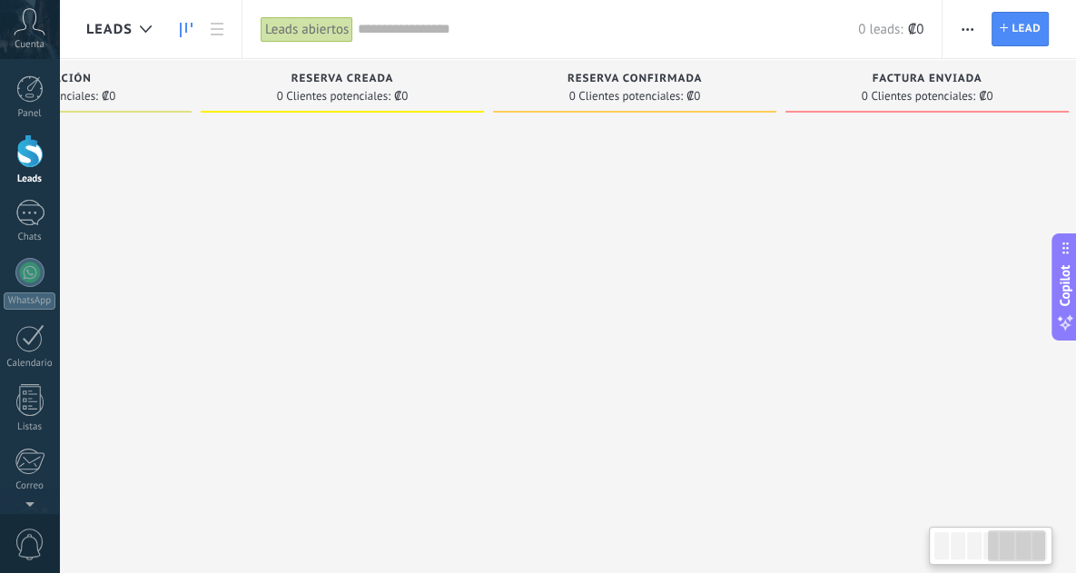
drag, startPoint x: 746, startPoint y: 87, endPoint x: 197, endPoint y: 97, distance: 549.5
click at [210, 97] on div "0 Clientes potenciales: ₡0" at bounding box center [342, 95] width 265 height 15
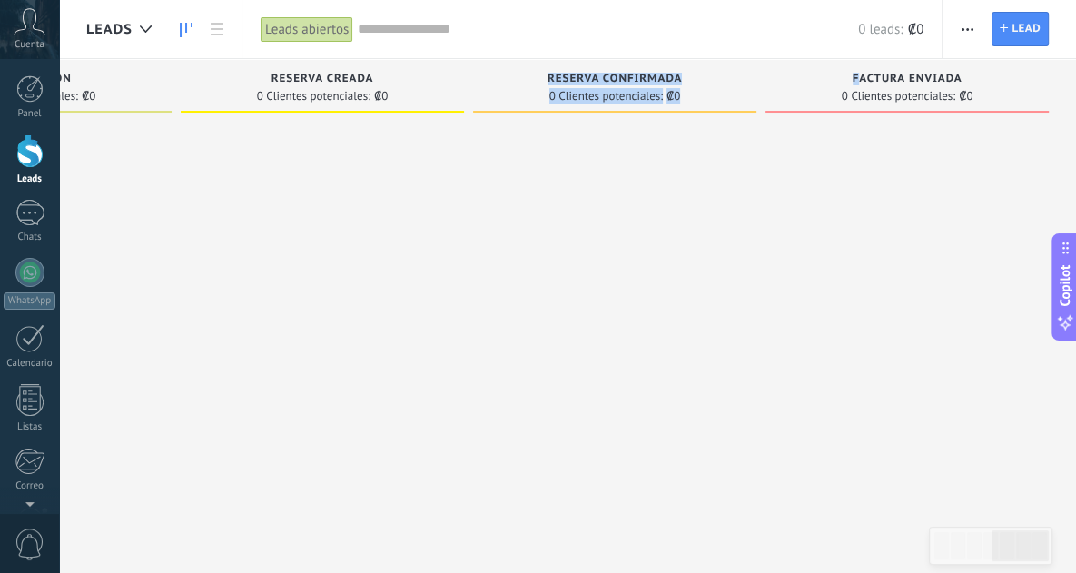
drag, startPoint x: 861, startPoint y: 81, endPoint x: 473, endPoint y: 85, distance: 387.8
click at [511, 84] on div "Leads Entrantes Solicitudes: 0 0 0 0 0 0 0 0 0 Nueva consulta 0 Clientes potenc…" at bounding box center [43, 258] width 2065 height 398
click at [555, 173] on div at bounding box center [614, 289] width 283 height 336
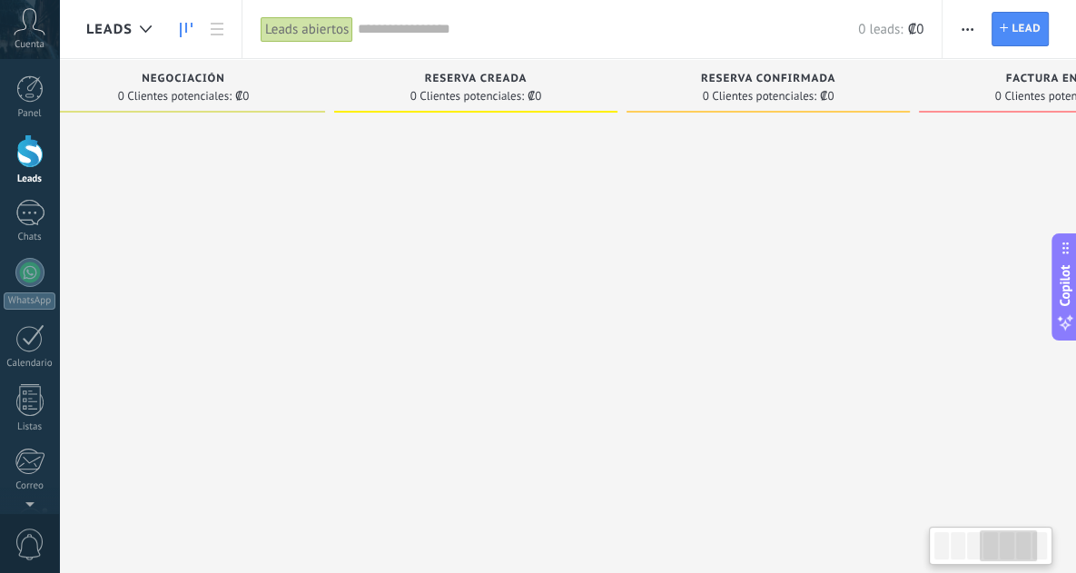
scroll to position [0, 441]
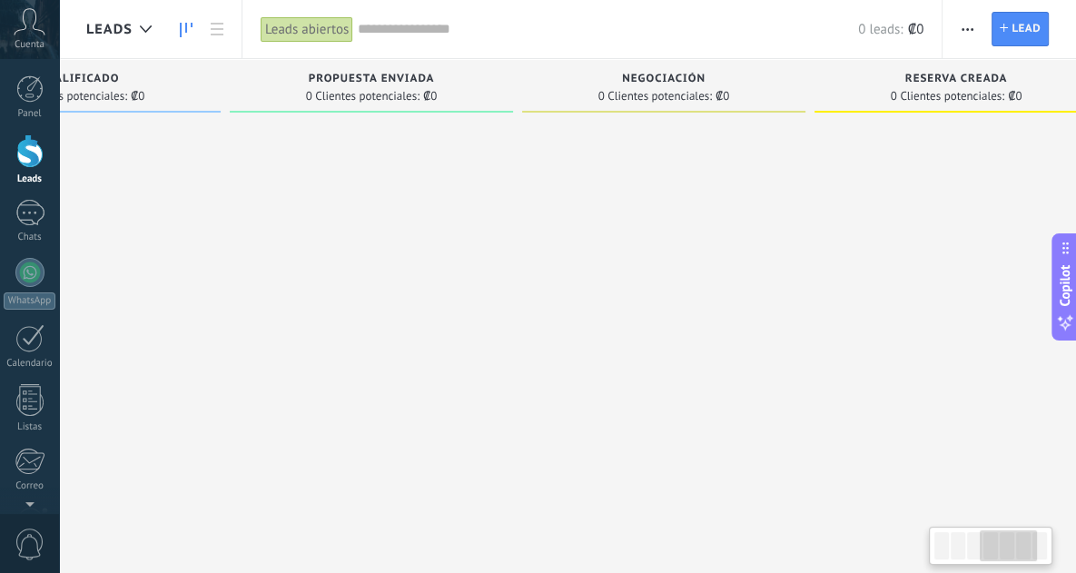
drag, startPoint x: 438, startPoint y: 84, endPoint x: 1089, endPoint y: 75, distance: 651.2
click at [1076, 75] on html ".abccls-1,.abccls-2{fill-rule:evenodd}.abccls-2{fill:#fff} .abfcls-1{fill:none}…" at bounding box center [538, 286] width 1076 height 573
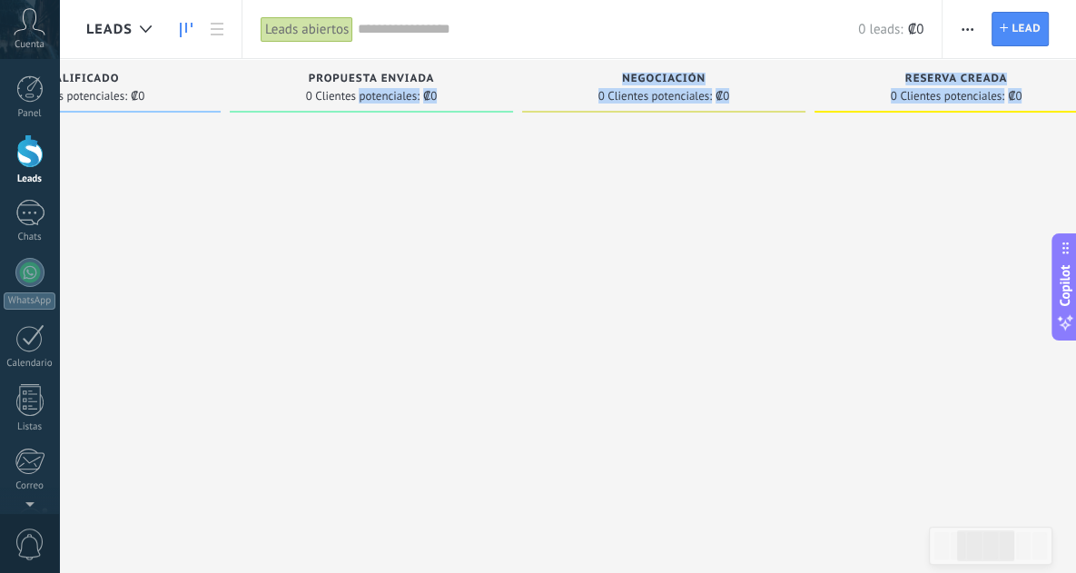
drag, startPoint x: 535, startPoint y: 101, endPoint x: 1039, endPoint y: 105, distance: 504.0
click at [1071, 98] on div "Leads Entrantes Solicitudes: 0 0 0 0 0 0 0 0 0 Nueva consulta 0 Clientes potenc…" at bounding box center [677, 258] width 2065 height 398
drag, startPoint x: 507, startPoint y: 175, endPoint x: 485, endPoint y: 174, distance: 21.8
click at [507, 175] on div at bounding box center [366, 289] width 283 height 336
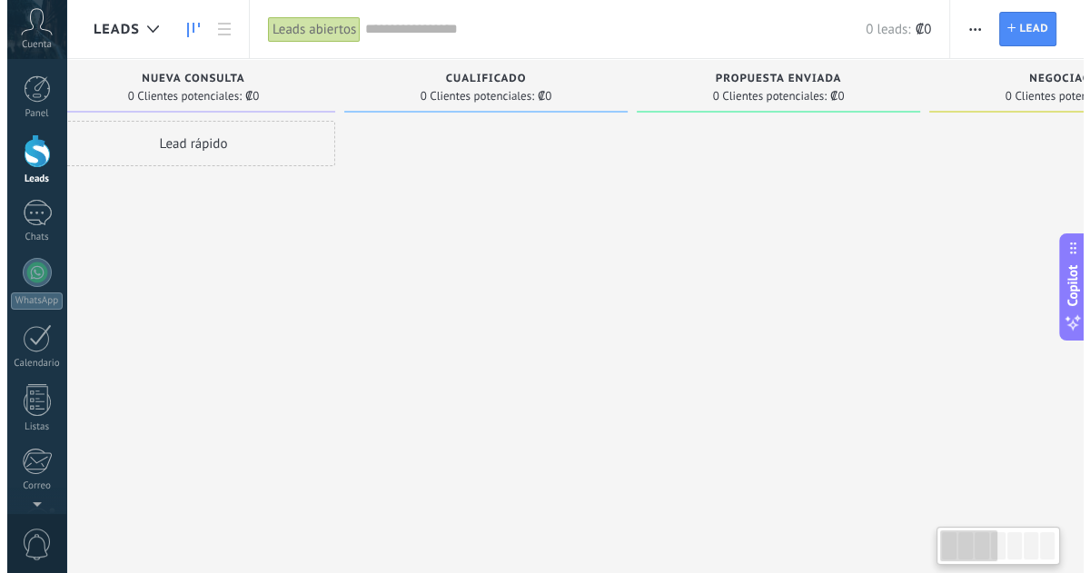
scroll to position [0, 0]
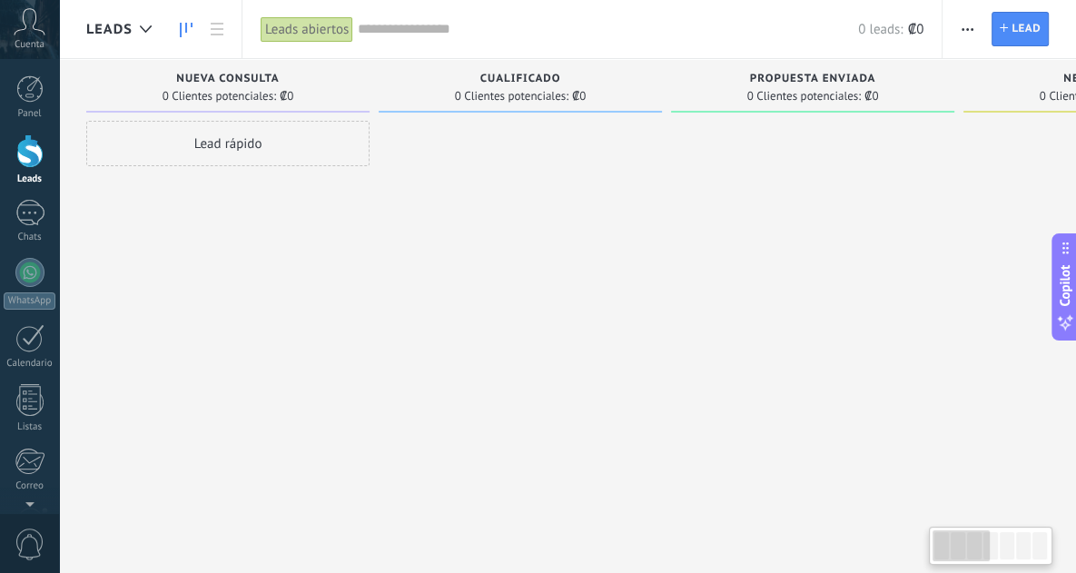
drag, startPoint x: 267, startPoint y: 86, endPoint x: 1089, endPoint y: 77, distance: 821.9
click at [1076, 77] on html ".abccls-1,.abccls-2{fill-rule:evenodd}.abccls-2{fill:#fff} .abfcls-1{fill:none}…" at bounding box center [538, 286] width 1076 height 573
click at [20, 214] on div at bounding box center [29, 213] width 29 height 26
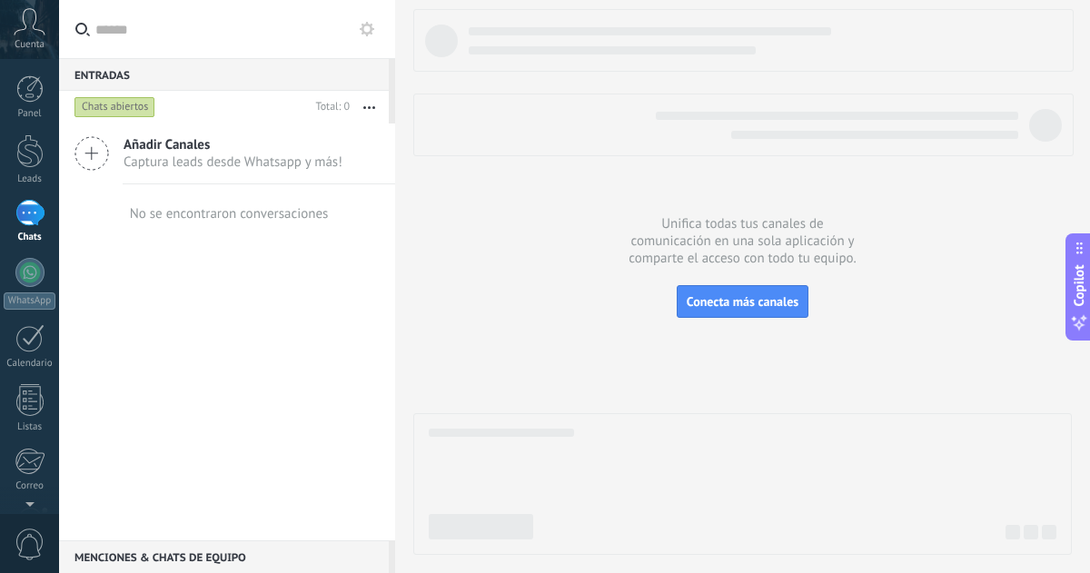
click at [372, 108] on button "button" at bounding box center [369, 107] width 39 height 33
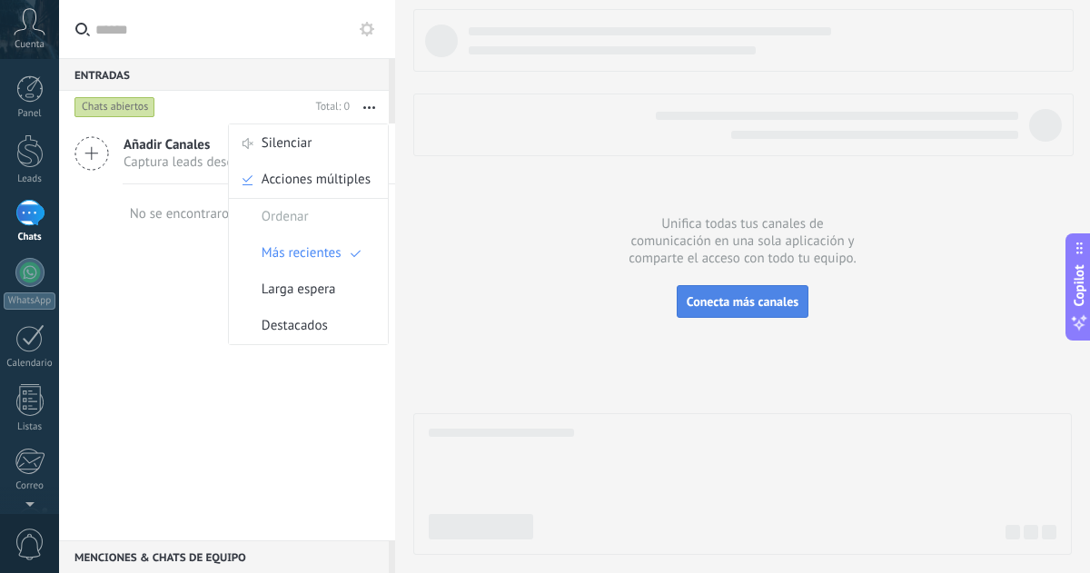
click at [753, 299] on span "Conecta más canales" at bounding box center [743, 301] width 112 height 16
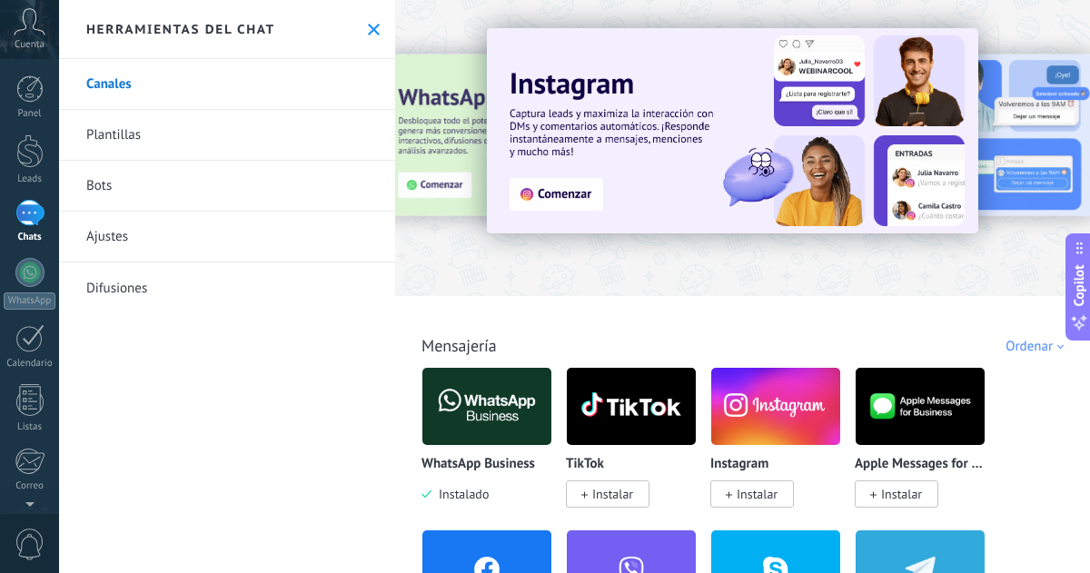
click at [114, 229] on link "Ajustes" at bounding box center [227, 237] width 336 height 51
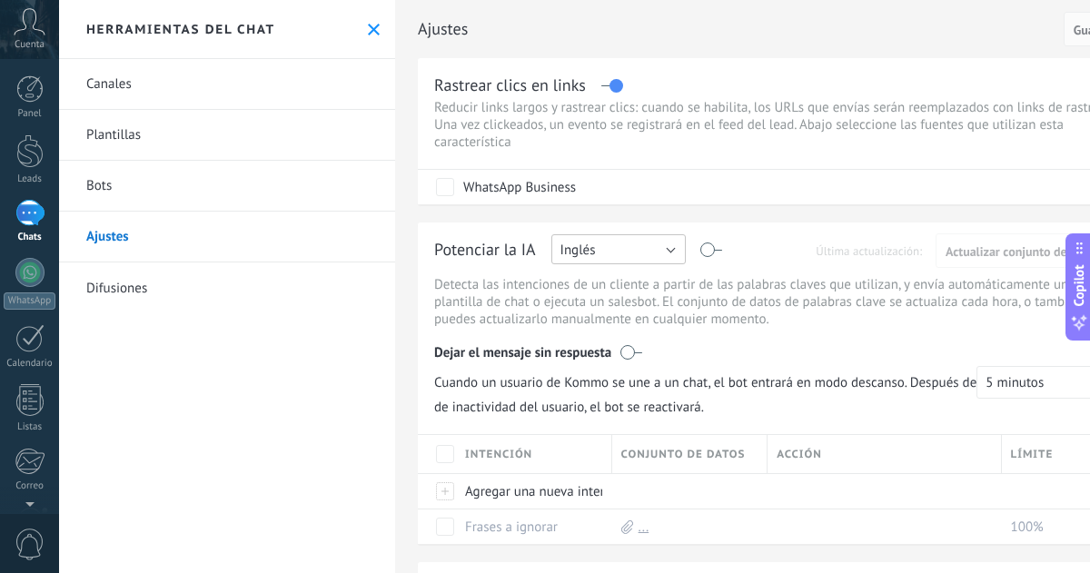
click at [667, 250] on button "Inglés" at bounding box center [618, 249] width 134 height 30
click at [604, 307] on span "Español" at bounding box center [609, 312] width 139 height 17
